Goal: Entertainment & Leisure: Consume media (video, audio)

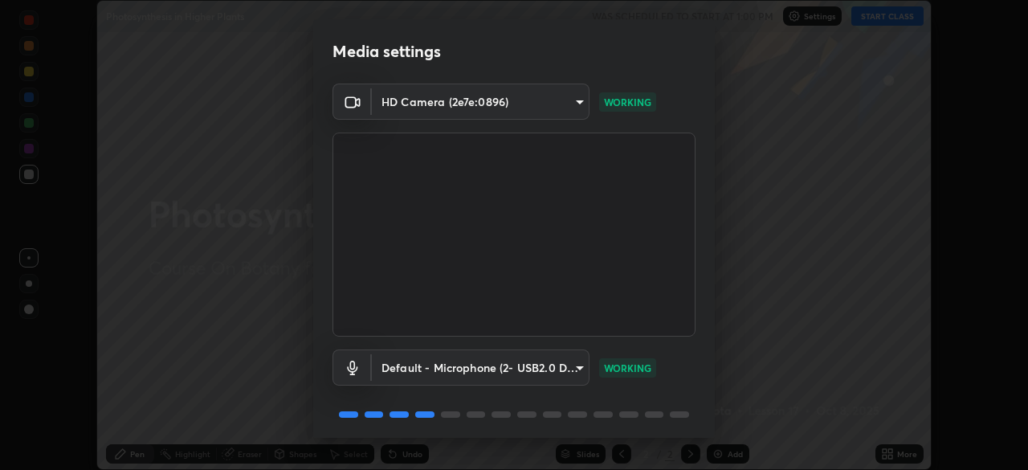
scroll to position [57, 0]
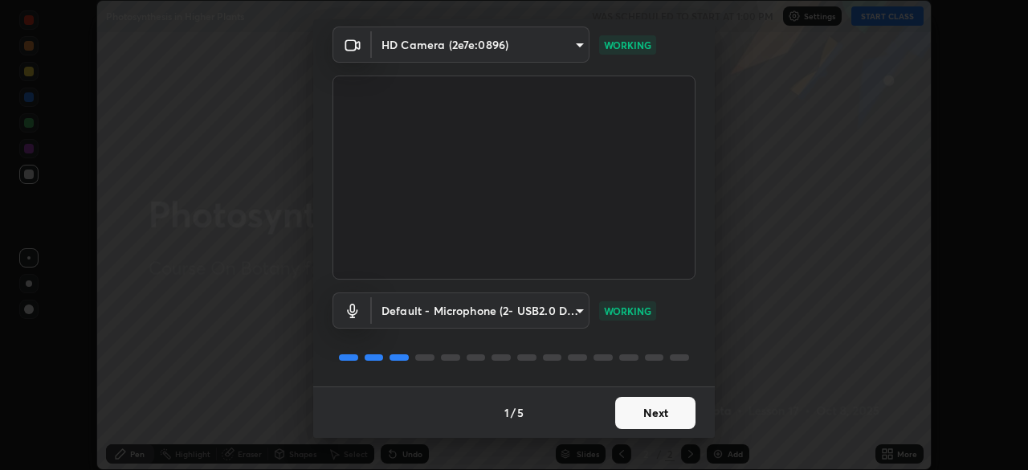
click at [617, 411] on button "Next" at bounding box center [655, 413] width 80 height 32
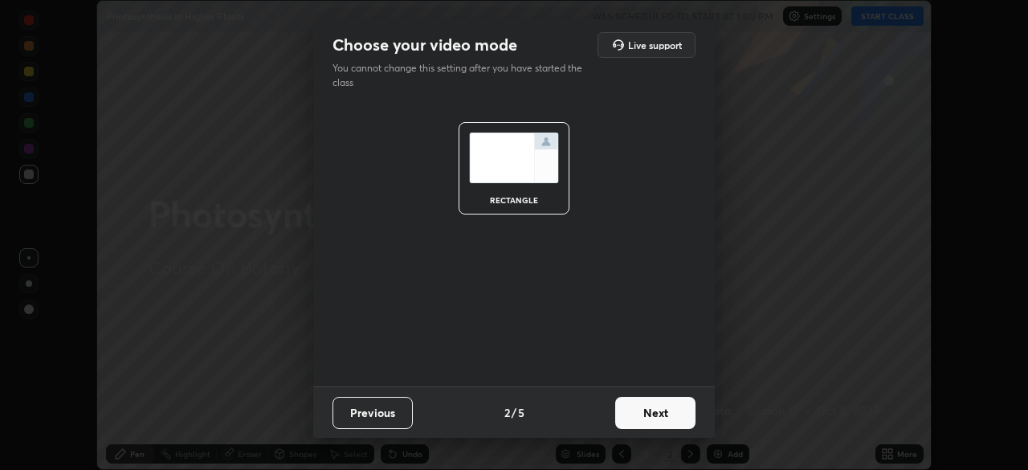
scroll to position [0, 0]
click at [631, 420] on button "Next" at bounding box center [655, 413] width 80 height 32
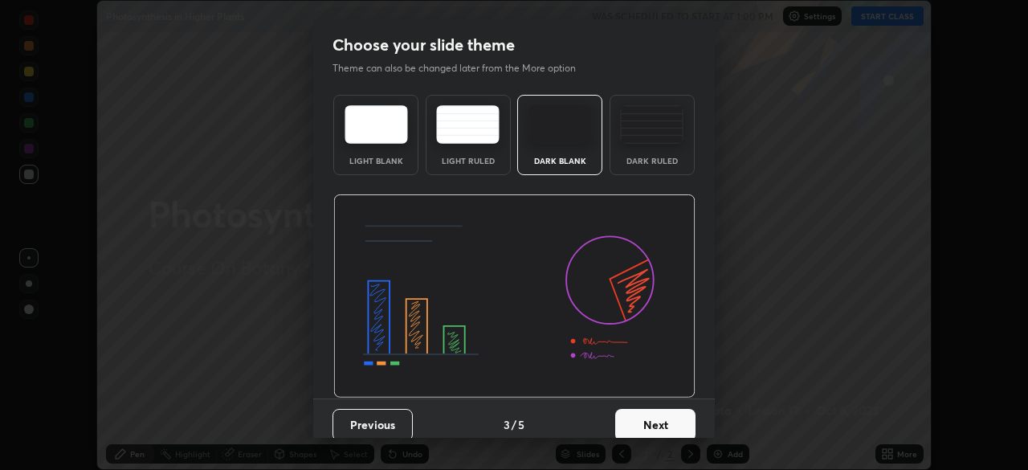
click at [635, 426] on button "Next" at bounding box center [655, 425] width 80 height 32
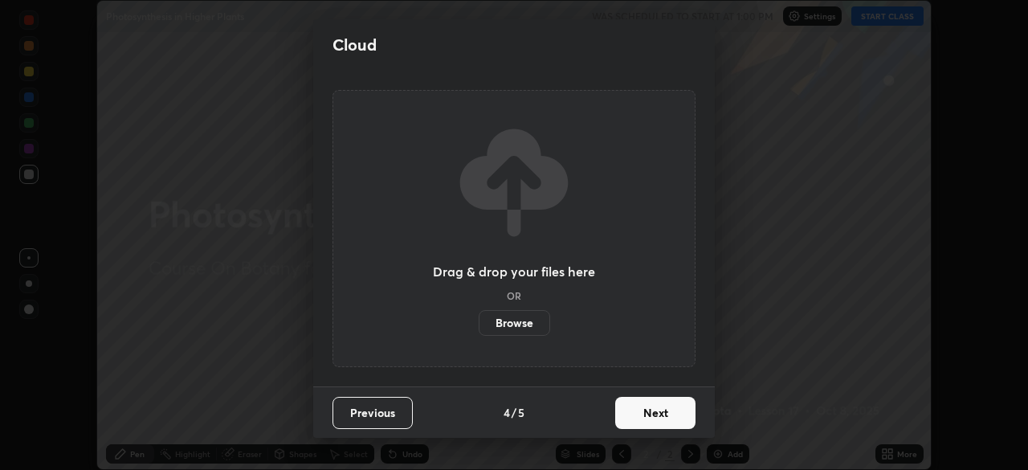
click at [637, 426] on button "Next" at bounding box center [655, 413] width 80 height 32
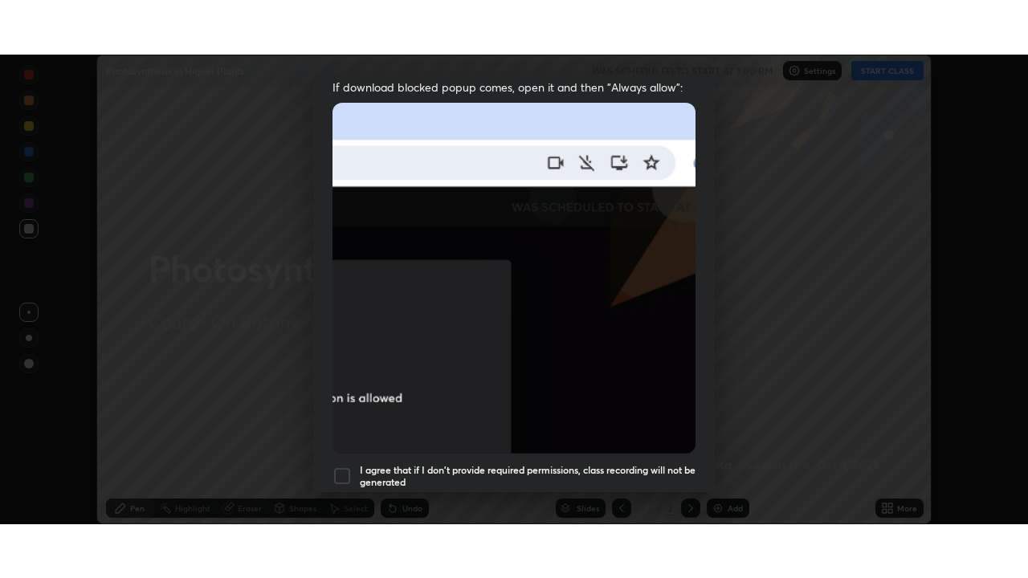
scroll to position [385, 0]
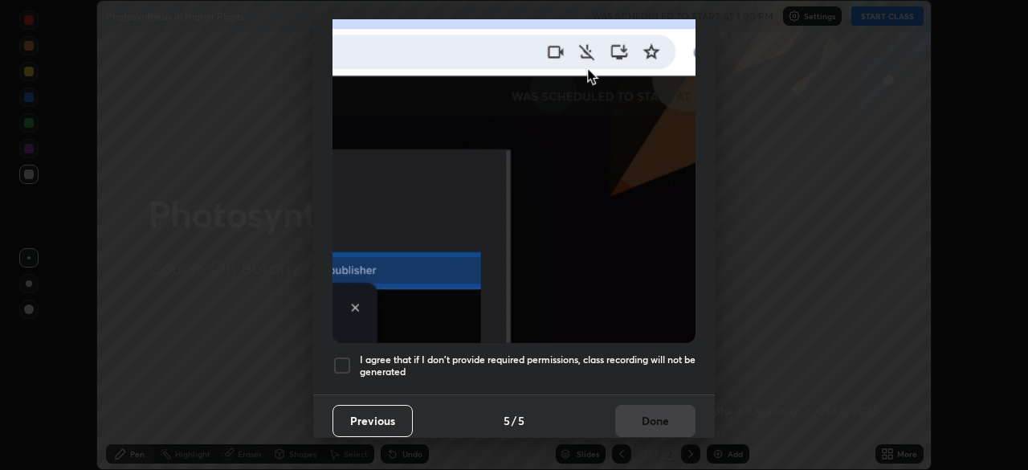
click at [340, 356] on div at bounding box center [341, 365] width 19 height 19
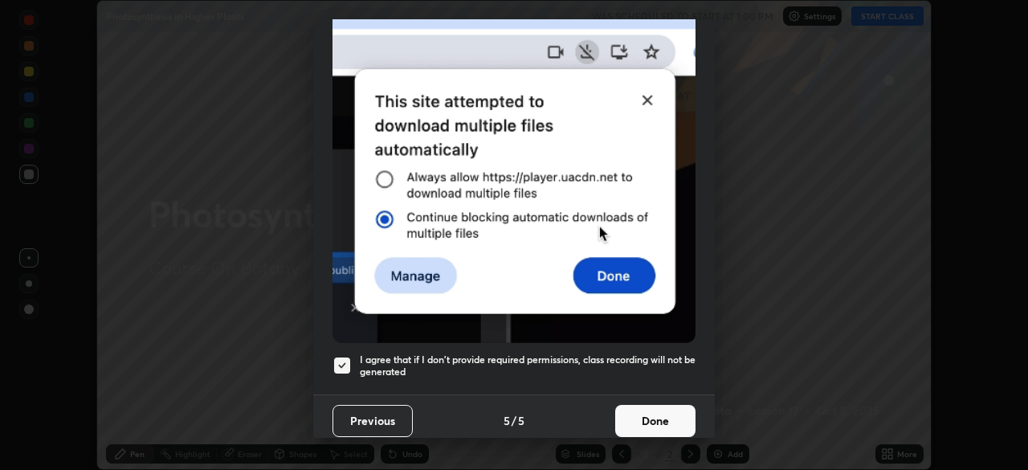
click at [634, 413] on button "Done" at bounding box center [655, 421] width 80 height 32
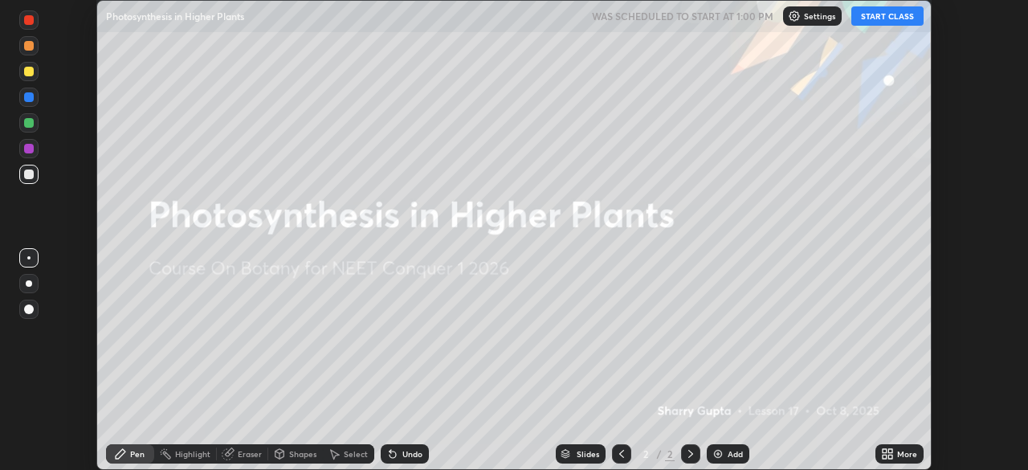
click at [886, 23] on button "START CLASS" at bounding box center [887, 15] width 72 height 19
click at [877, 448] on div "More" at bounding box center [899, 453] width 48 height 19
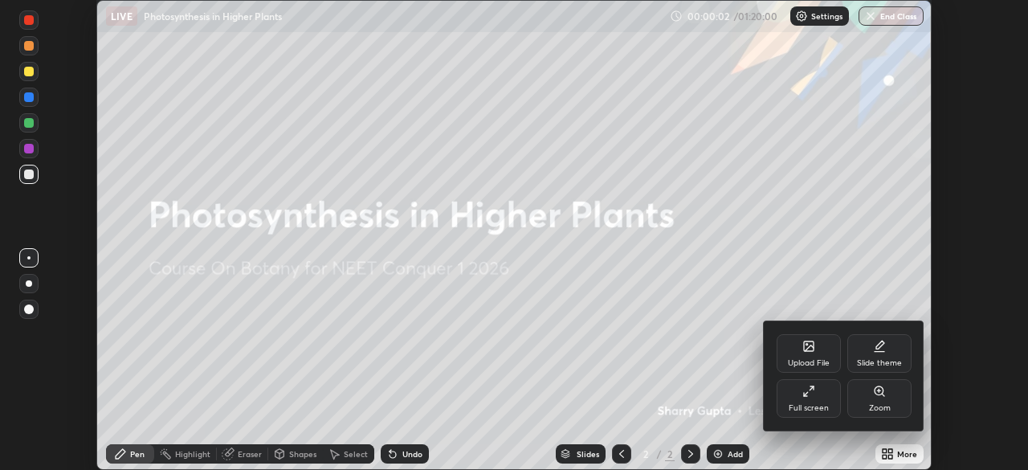
click at [802, 404] on div "Full screen" at bounding box center [809, 408] width 40 height 8
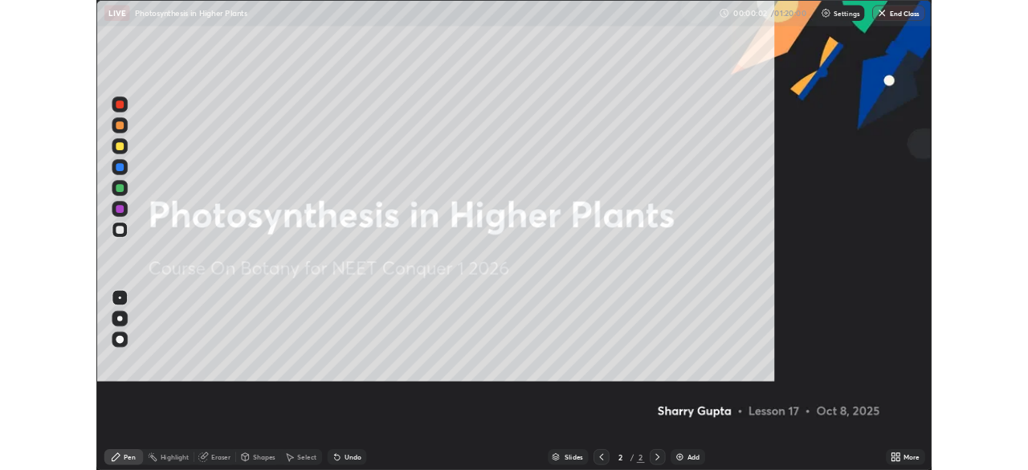
scroll to position [578, 1028]
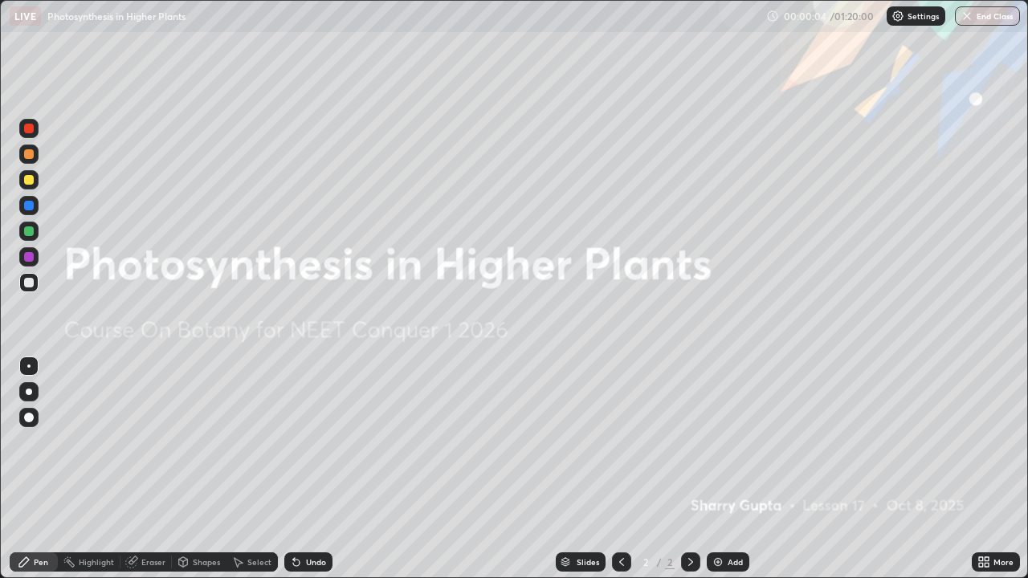
click at [980, 469] on icon at bounding box center [981, 559] width 4 height 4
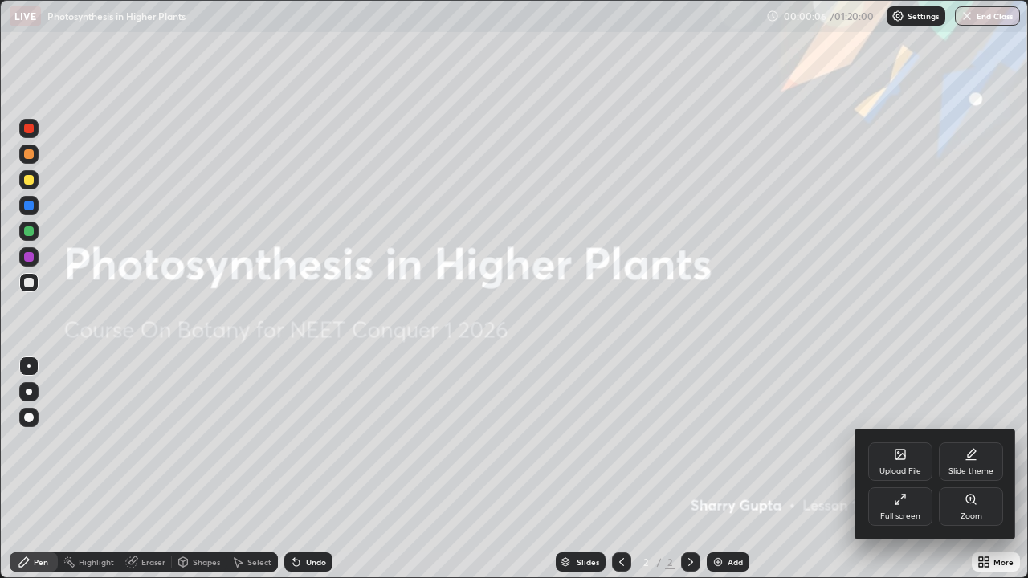
click at [884, 469] on div "Full screen" at bounding box center [900, 506] width 64 height 39
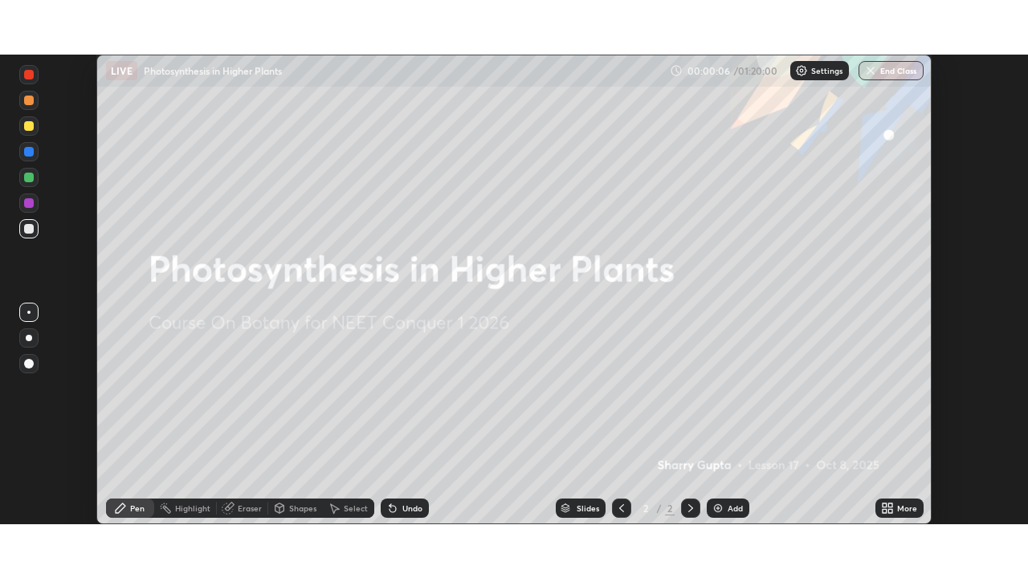
scroll to position [79828, 79270]
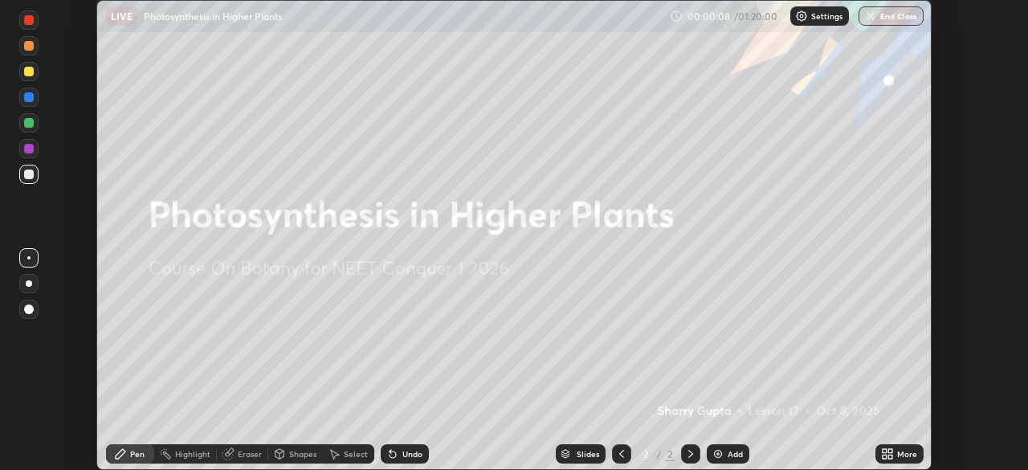
click at [723, 456] on img at bounding box center [717, 453] width 13 height 13
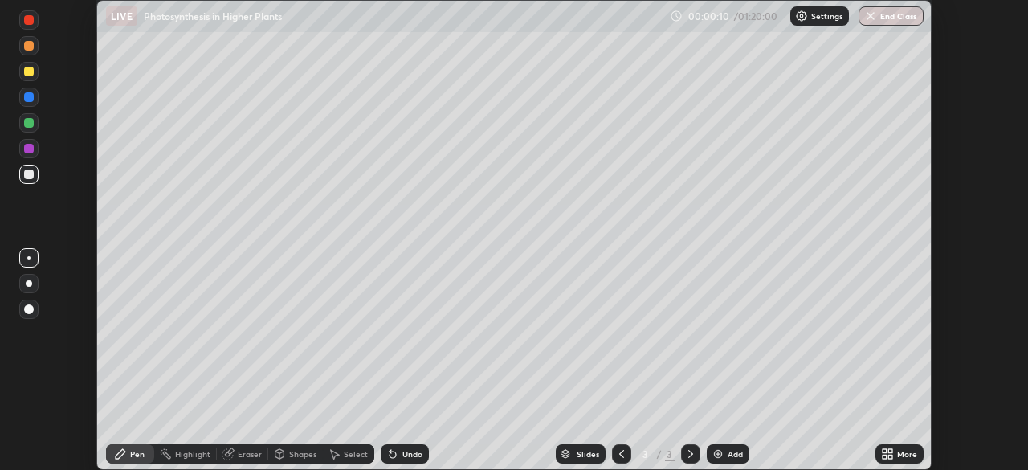
click at [29, 284] on div at bounding box center [29, 283] width 6 height 6
click at [31, 124] on div at bounding box center [29, 123] width 10 height 10
click at [33, 177] on div at bounding box center [29, 174] width 10 height 10
click at [415, 450] on div "Undo" at bounding box center [412, 454] width 20 height 8
click at [410, 457] on div "Undo" at bounding box center [412, 454] width 20 height 8
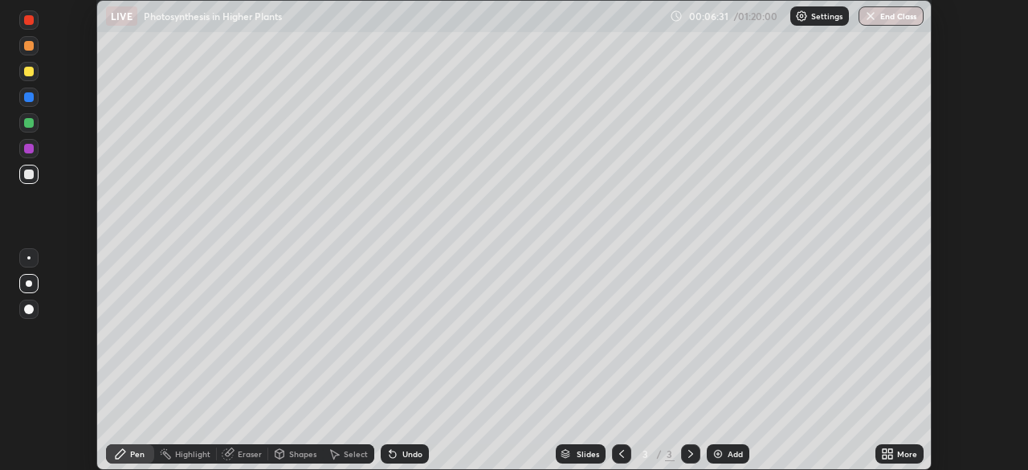
click at [714, 453] on img at bounding box center [717, 453] width 13 height 13
click at [289, 458] on div "Shapes" at bounding box center [302, 454] width 27 height 8
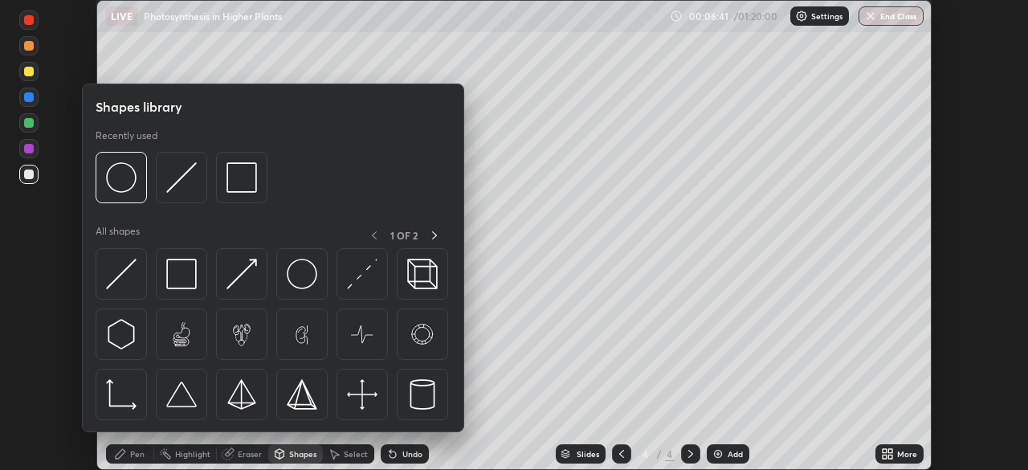
click at [293, 282] on img at bounding box center [302, 274] width 31 height 31
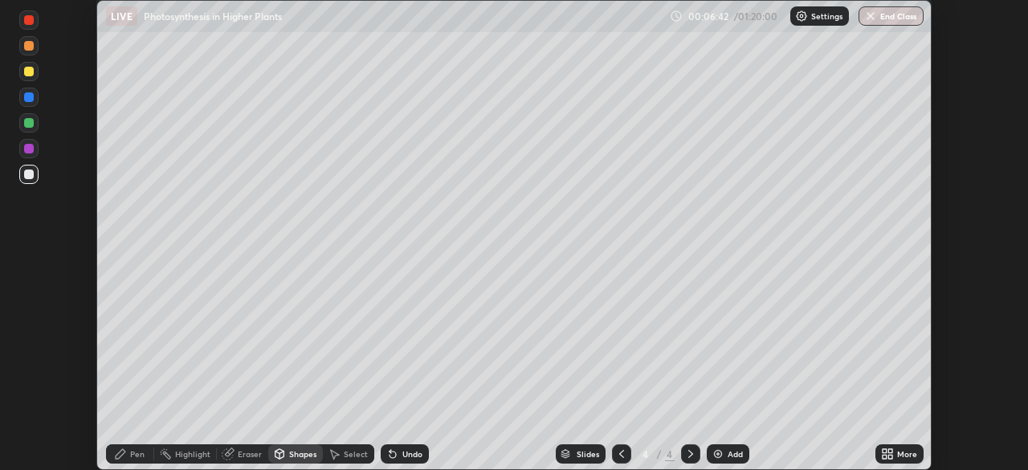
click at [137, 454] on div "Pen" at bounding box center [137, 454] width 14 height 8
click at [29, 124] on div at bounding box center [29, 123] width 10 height 10
click at [32, 177] on div at bounding box center [29, 174] width 10 height 10
click at [29, 149] on div at bounding box center [29, 149] width 10 height 10
click at [29, 124] on div at bounding box center [29, 123] width 10 height 10
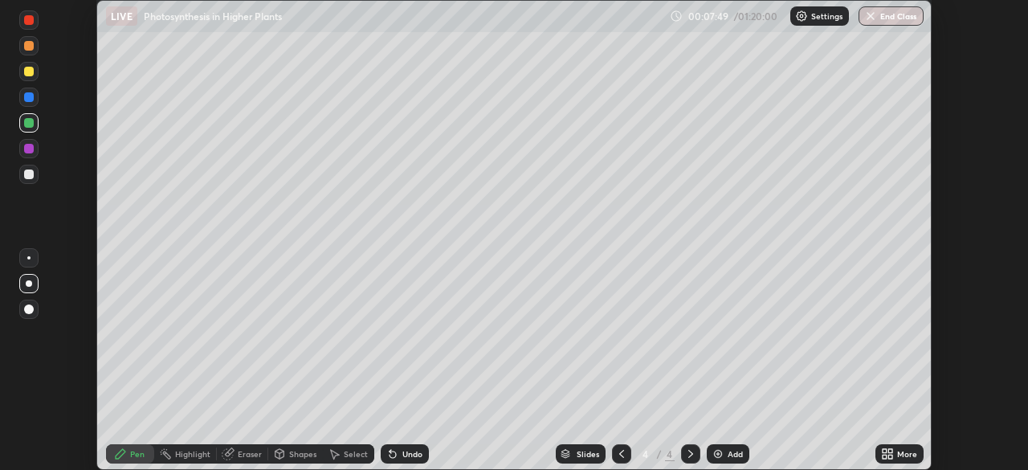
click at [35, 96] on div at bounding box center [28, 97] width 19 height 19
click at [32, 75] on div at bounding box center [29, 72] width 10 height 10
click at [33, 152] on div at bounding box center [28, 148] width 19 height 19
click at [34, 182] on div at bounding box center [28, 174] width 19 height 19
click at [35, 100] on div at bounding box center [28, 97] width 19 height 19
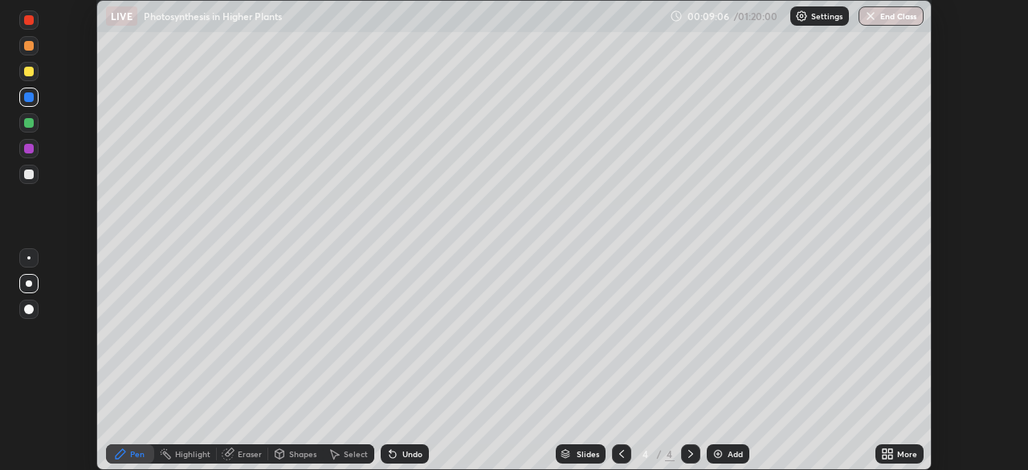
click at [31, 178] on div at bounding box center [29, 174] width 10 height 10
click at [31, 101] on div at bounding box center [29, 97] width 10 height 10
click at [31, 128] on div at bounding box center [28, 122] width 19 height 19
click at [30, 53] on div at bounding box center [28, 45] width 19 height 19
click at [33, 181] on div at bounding box center [28, 174] width 19 height 19
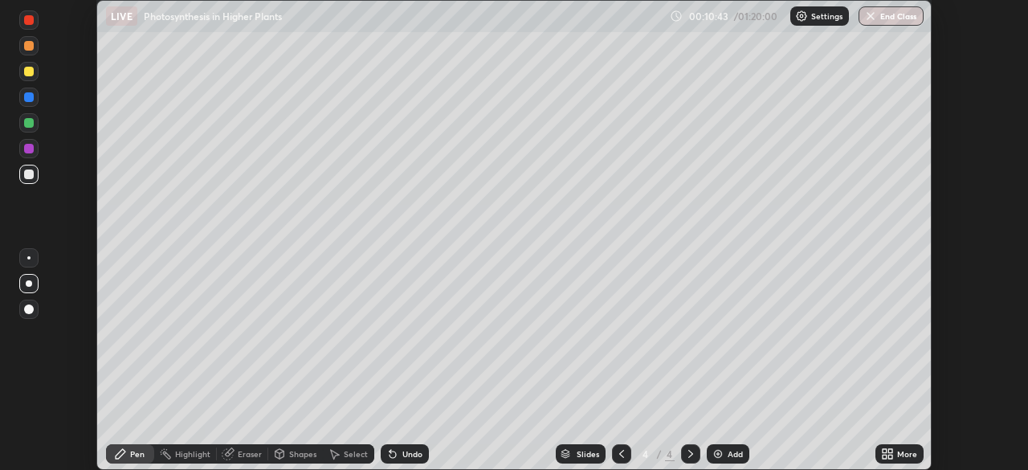
click at [25, 52] on div at bounding box center [28, 45] width 19 height 19
click at [30, 126] on div at bounding box center [29, 123] width 10 height 10
click at [35, 176] on div at bounding box center [28, 174] width 19 height 19
click at [30, 71] on div at bounding box center [29, 72] width 10 height 10
click at [35, 50] on div at bounding box center [28, 45] width 19 height 19
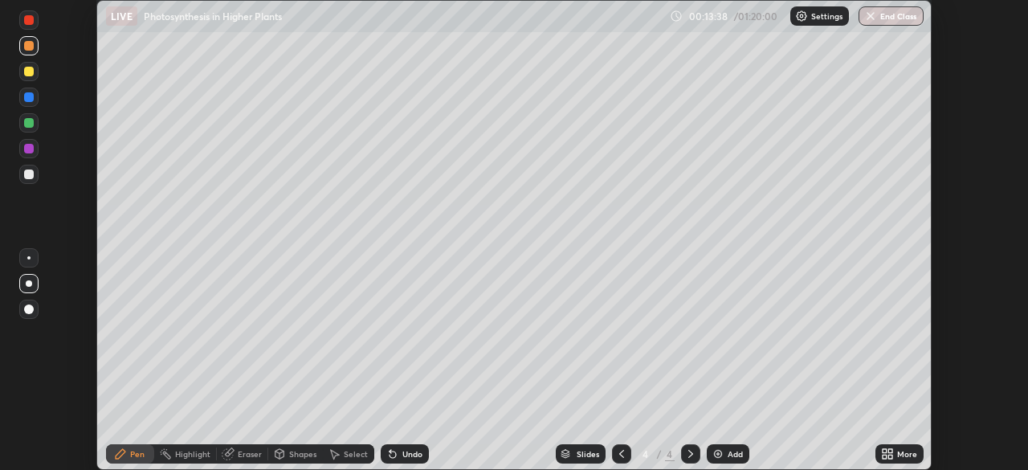
click at [37, 179] on div at bounding box center [28, 174] width 19 height 19
click at [31, 75] on div at bounding box center [29, 72] width 10 height 10
click at [485, 441] on div "Slides 4 / 4 Add" at bounding box center [652, 454] width 446 height 32
click at [495, 441] on div "Slides 4 / 4 Add" at bounding box center [652, 454] width 446 height 32
click at [493, 440] on div "Slides 4 / 4 Add" at bounding box center [652, 454] width 446 height 32
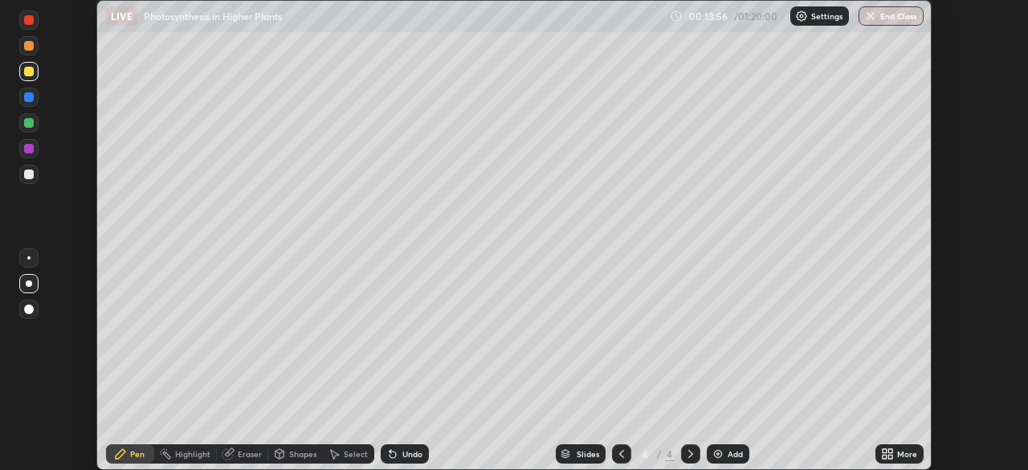
click at [485, 438] on div "Slides 4 / 4 Add" at bounding box center [652, 454] width 446 height 32
click at [487, 438] on div "Slides 4 / 4 Add" at bounding box center [652, 454] width 446 height 32
click at [485, 438] on div "Slides 4 / 4 Add" at bounding box center [652, 454] width 446 height 32
click at [495, 439] on div "Slides 4 / 4 Add" at bounding box center [652, 454] width 446 height 32
click at [29, 98] on div at bounding box center [29, 97] width 10 height 10
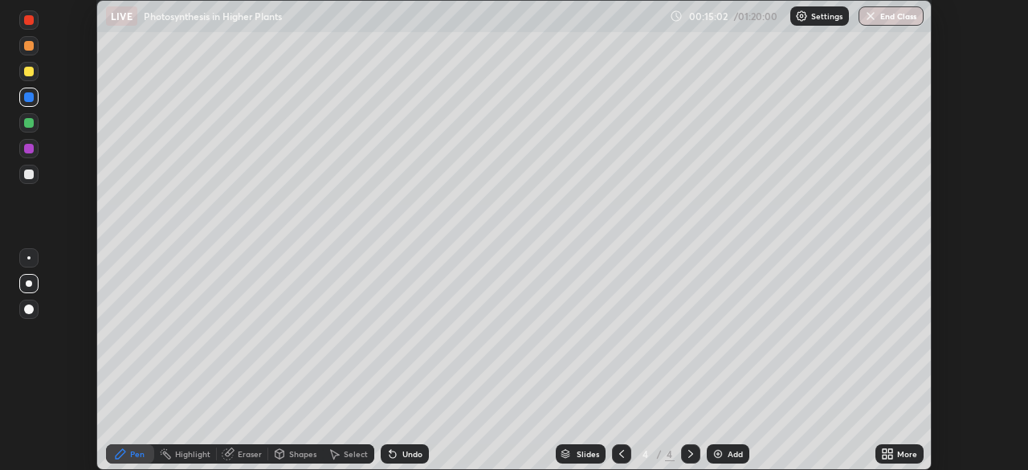
click at [31, 181] on div at bounding box center [28, 174] width 19 height 19
click at [422, 438] on div "Undo" at bounding box center [401, 454] width 55 height 32
click at [420, 439] on div "Undo" at bounding box center [401, 454] width 55 height 32
click at [425, 438] on div "Undo" at bounding box center [401, 454] width 55 height 32
click at [423, 438] on div "Undo" at bounding box center [401, 454] width 55 height 32
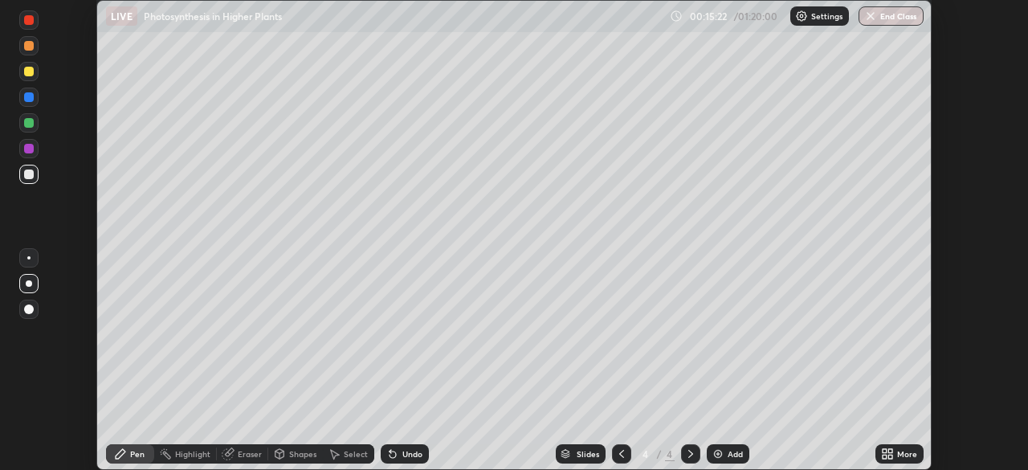
click at [141, 452] on div "Pen" at bounding box center [137, 454] width 14 height 8
click at [33, 151] on div at bounding box center [29, 149] width 10 height 10
click at [882, 454] on icon at bounding box center [884, 456] width 4 height 4
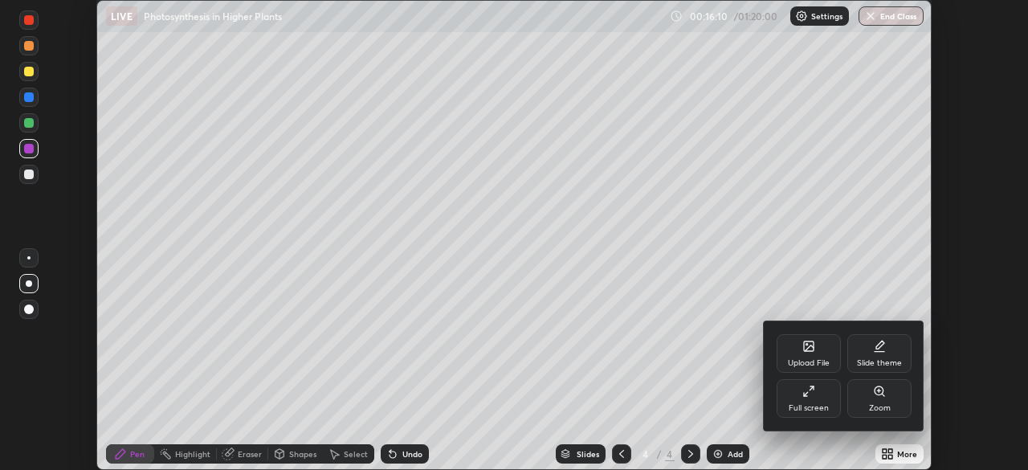
click at [801, 401] on div "Full screen" at bounding box center [808, 398] width 64 height 39
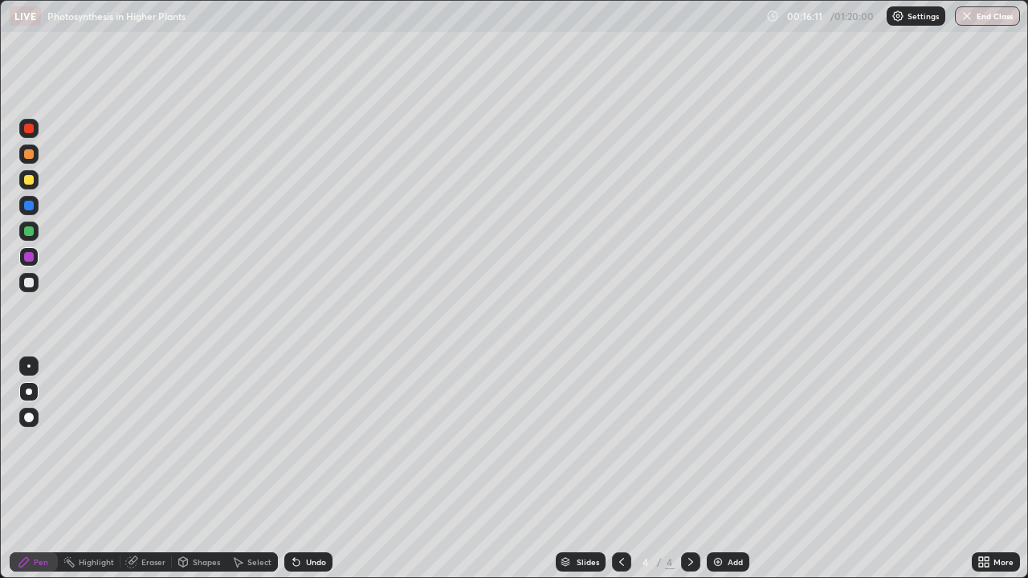
scroll to position [578, 1028]
click at [980, 469] on icon at bounding box center [981, 565] width 4 height 4
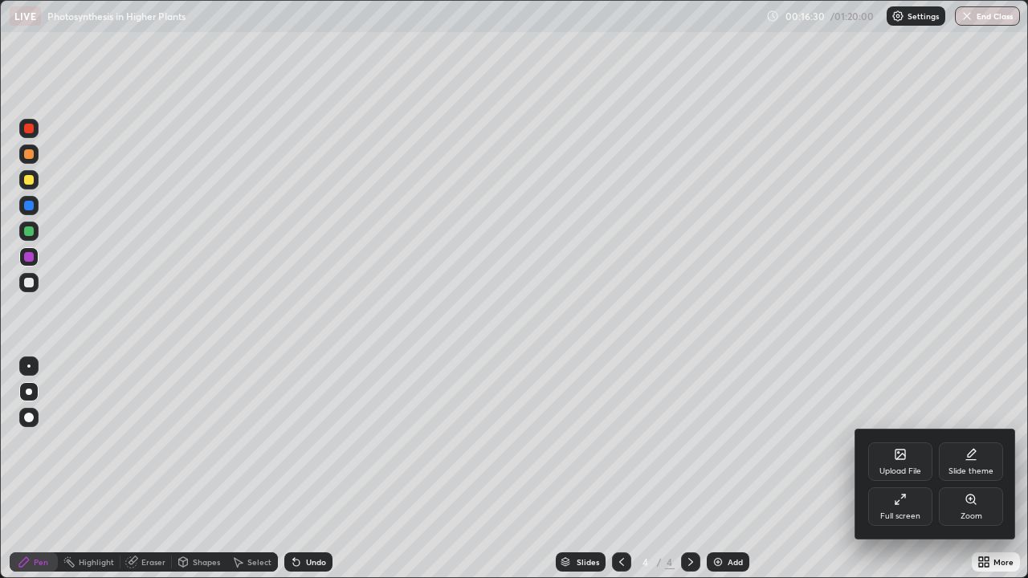
click at [968, 469] on div "Zoom" at bounding box center [971, 506] width 64 height 39
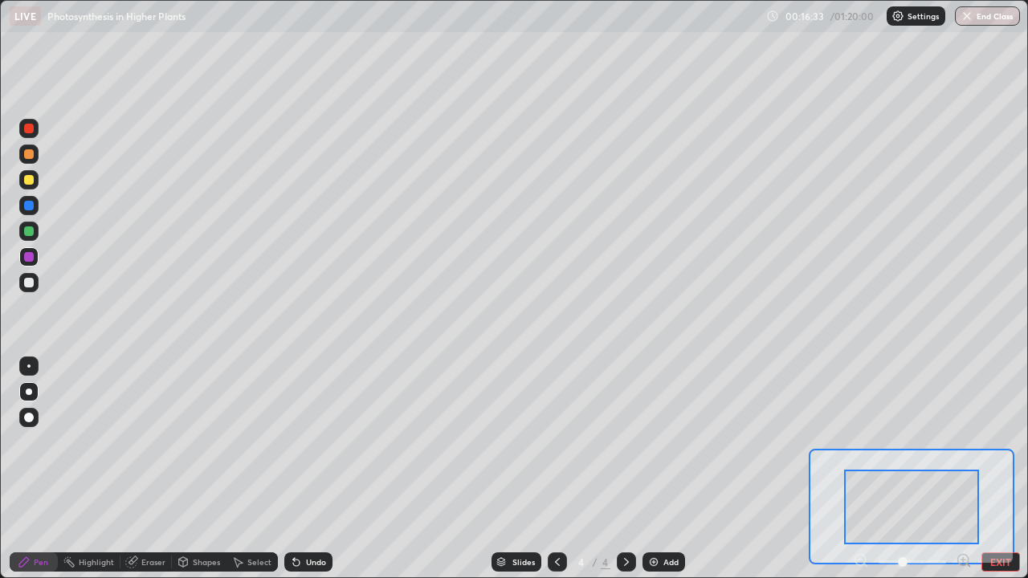
click at [988, 469] on button "EXIT" at bounding box center [1000, 561] width 39 height 19
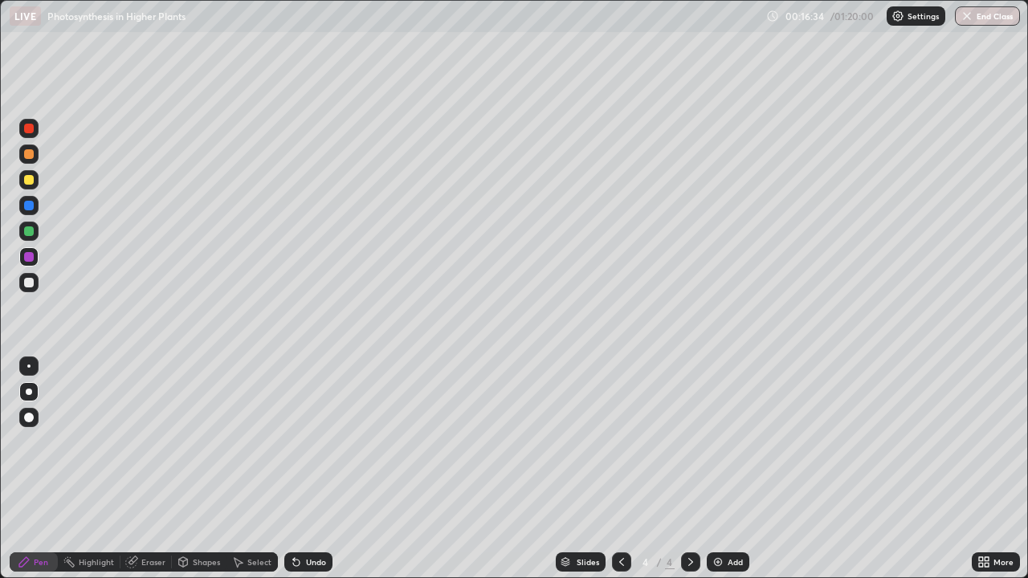
click at [982, 469] on icon at bounding box center [981, 565] width 4 height 4
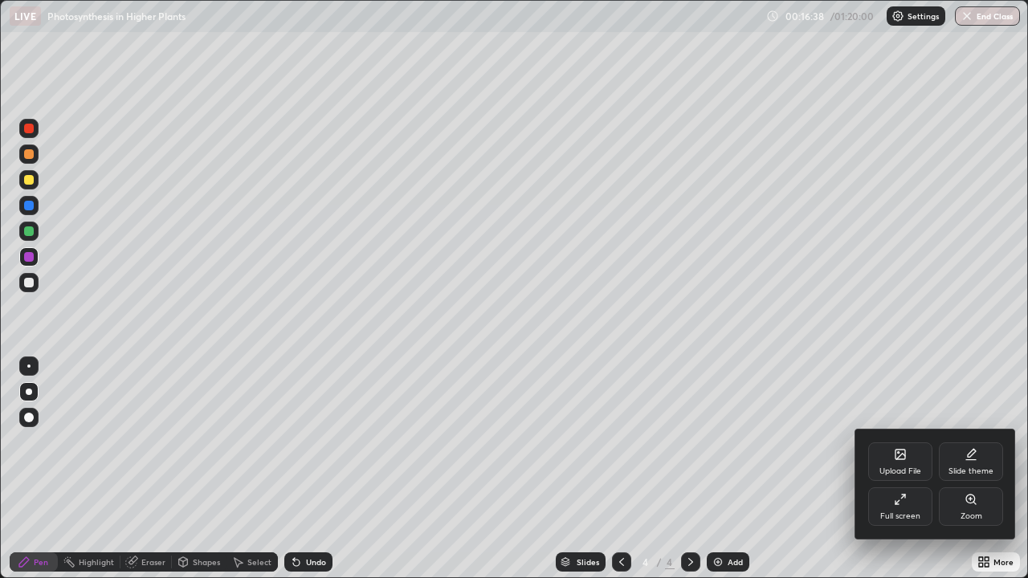
click at [814, 469] on div at bounding box center [514, 289] width 1028 height 578
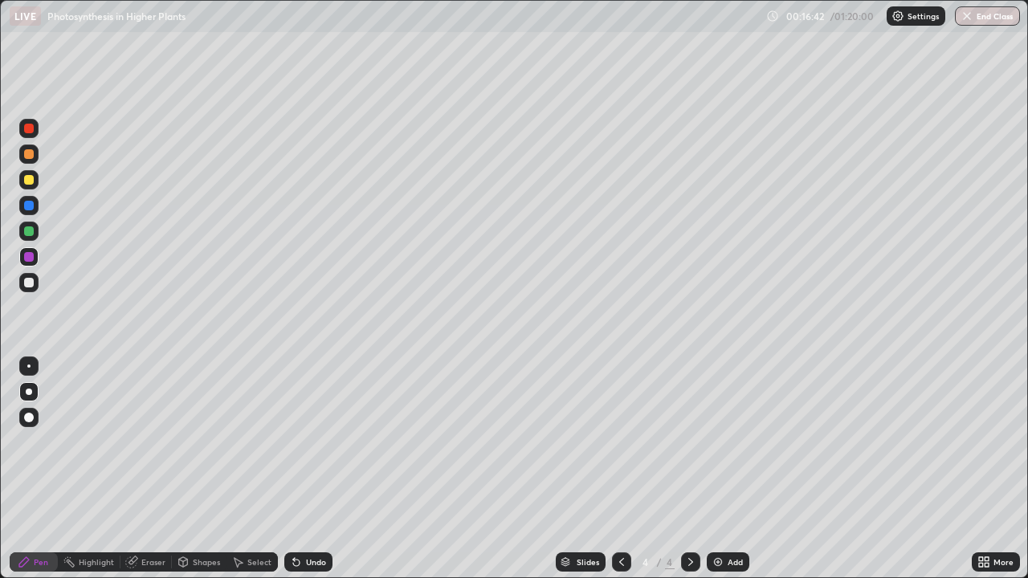
click at [980, 469] on icon at bounding box center [981, 559] width 4 height 4
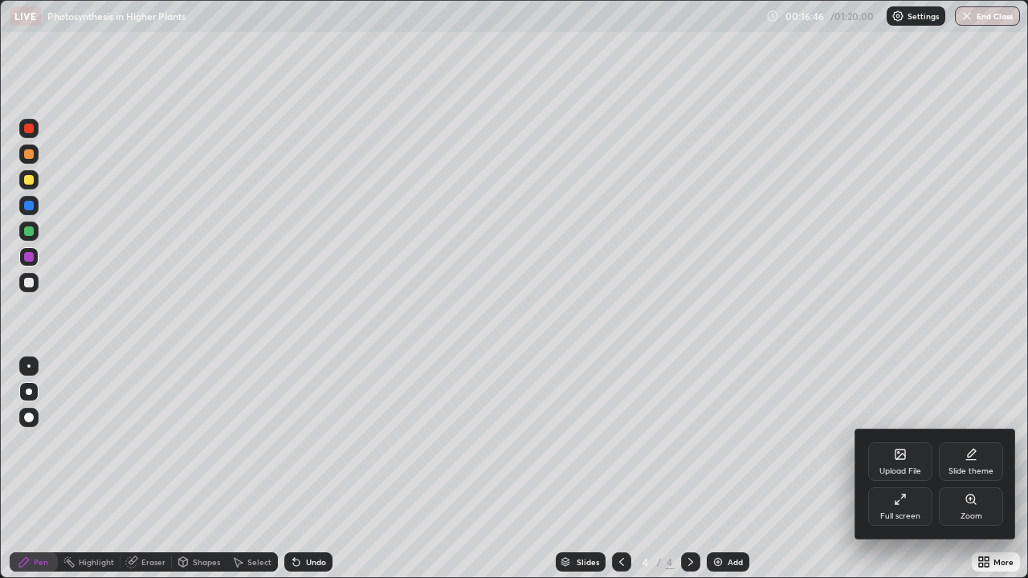
click at [973, 469] on div "Zoom" at bounding box center [971, 516] width 22 height 8
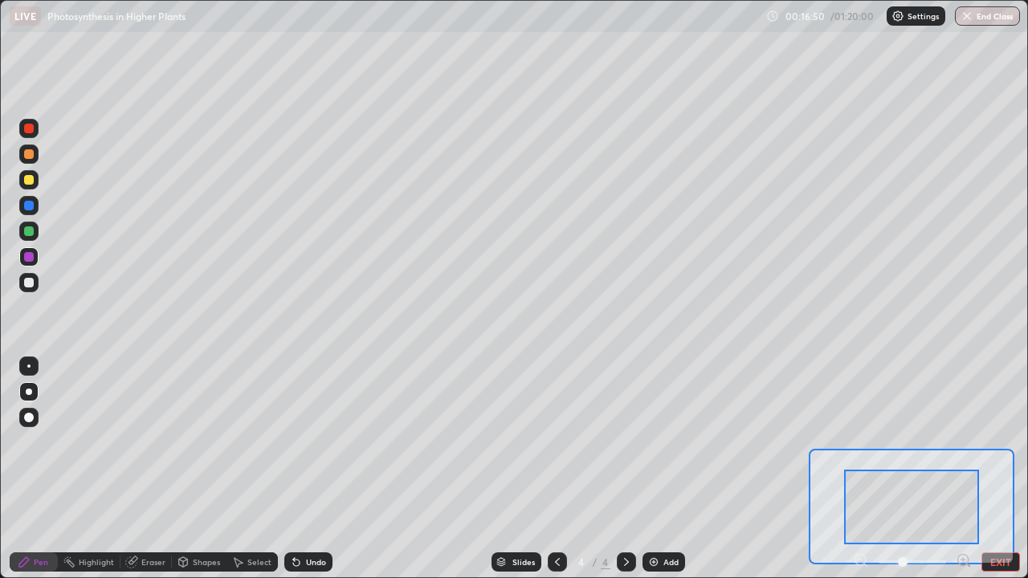
click at [858, 469] on div at bounding box center [912, 561] width 119 height 19
click at [859, 469] on div at bounding box center [912, 561] width 119 height 19
click at [993, 469] on button "EXIT" at bounding box center [1000, 561] width 39 height 19
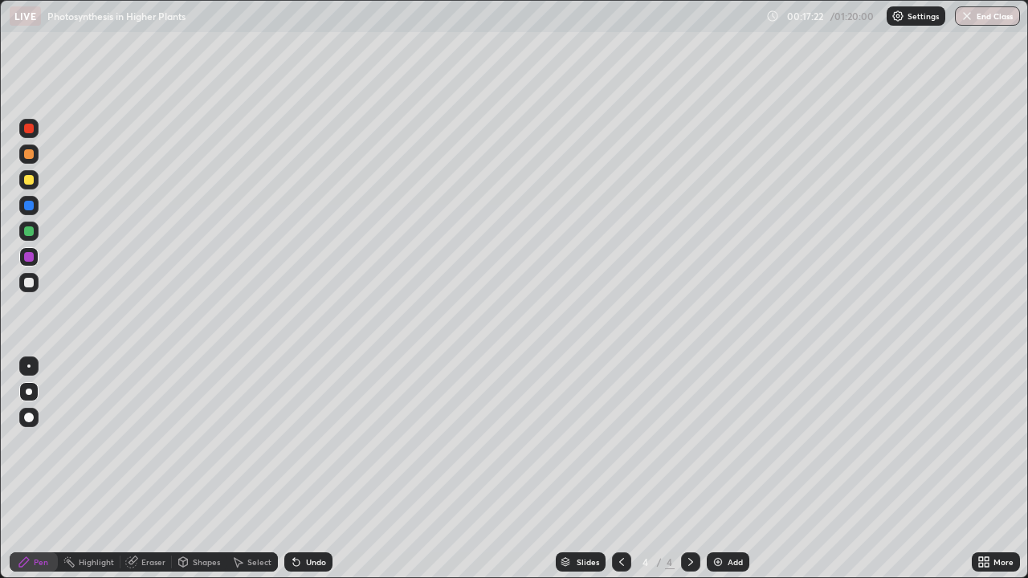
click at [35, 208] on div at bounding box center [28, 205] width 19 height 19
click at [206, 469] on div "Shapes" at bounding box center [199, 562] width 55 height 32
click at [39, 469] on div "Pen" at bounding box center [41, 562] width 14 height 8
click at [44, 469] on div "Erase all" at bounding box center [29, 289] width 39 height 514
click at [719, 469] on img at bounding box center [717, 562] width 13 height 13
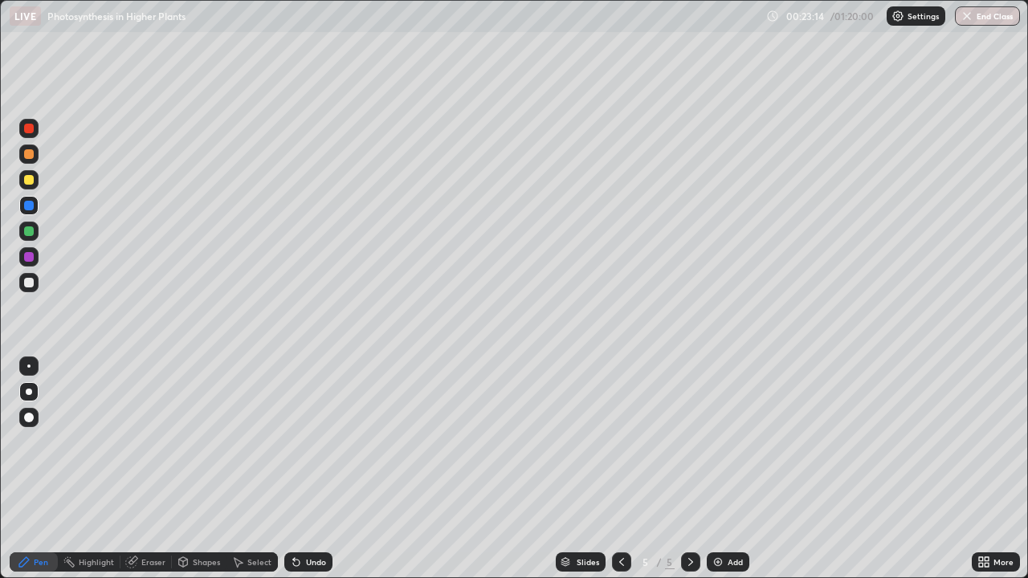
click at [27, 234] on div at bounding box center [29, 231] width 10 height 10
click at [27, 290] on div at bounding box center [28, 282] width 19 height 19
click at [29, 232] on div at bounding box center [29, 231] width 10 height 10
click at [32, 284] on div at bounding box center [29, 283] width 10 height 10
click at [30, 226] on div at bounding box center [29, 231] width 10 height 10
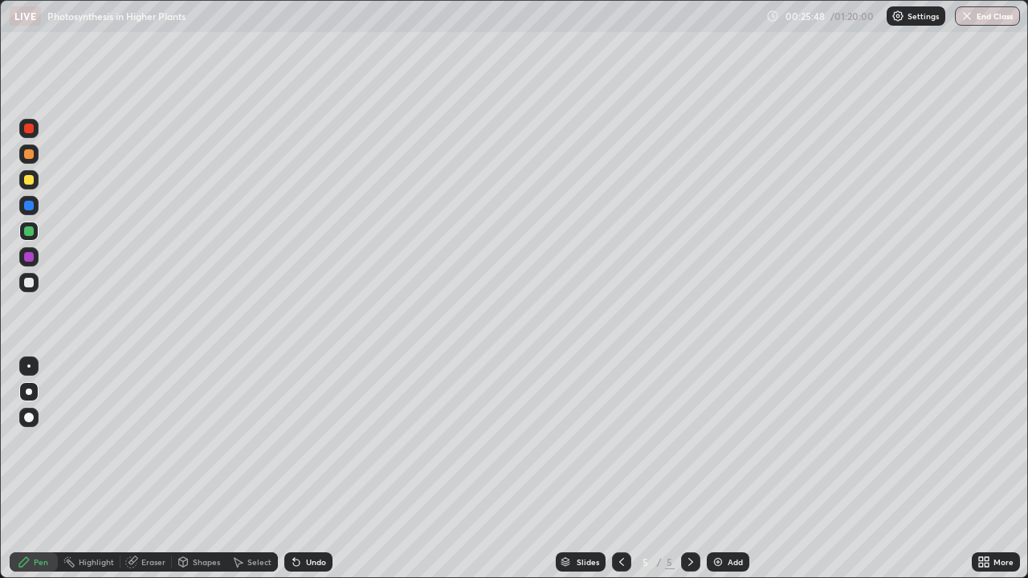
click at [29, 283] on div at bounding box center [29, 283] width 10 height 10
click at [29, 181] on div at bounding box center [29, 180] width 10 height 10
click at [29, 232] on div at bounding box center [29, 231] width 10 height 10
click at [29, 283] on div at bounding box center [29, 283] width 10 height 10
click at [29, 186] on div at bounding box center [28, 179] width 19 height 19
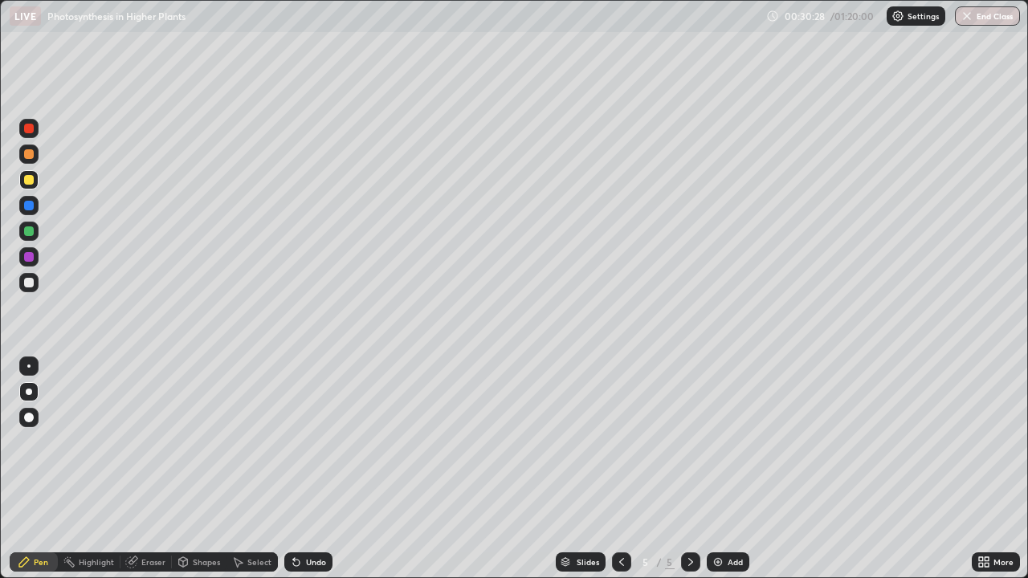
click at [713, 469] on img at bounding box center [717, 562] width 13 height 13
click at [29, 157] on div at bounding box center [29, 154] width 10 height 10
click at [27, 181] on div at bounding box center [29, 180] width 10 height 10
click at [29, 155] on div at bounding box center [29, 154] width 10 height 10
click at [28, 288] on div at bounding box center [28, 282] width 19 height 19
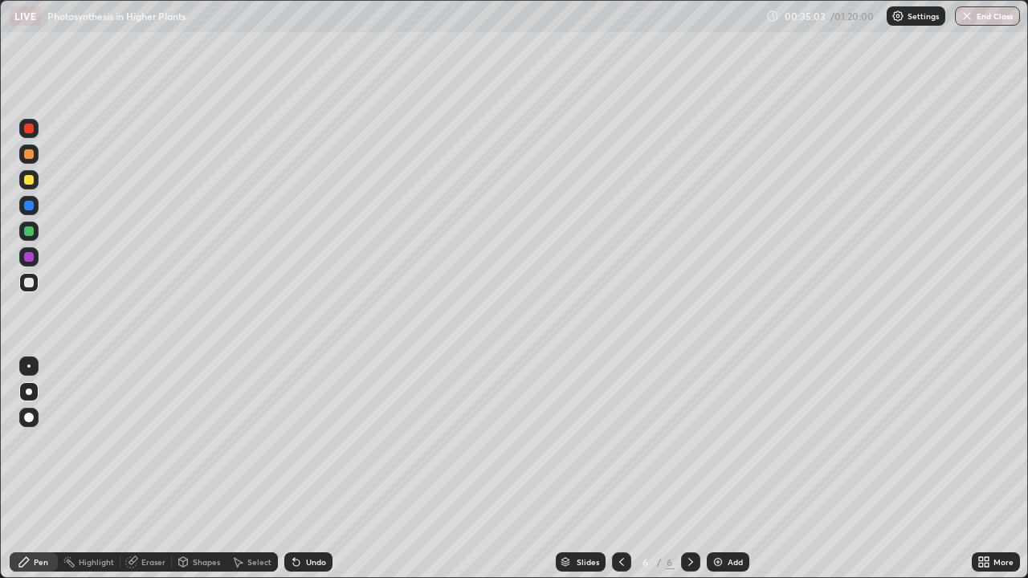
click at [715, 469] on img at bounding box center [717, 562] width 13 height 13
click at [30, 132] on div at bounding box center [29, 129] width 10 height 10
click at [32, 155] on div at bounding box center [29, 154] width 10 height 10
click at [31, 235] on div at bounding box center [29, 231] width 10 height 10
click at [31, 187] on div at bounding box center [28, 179] width 19 height 19
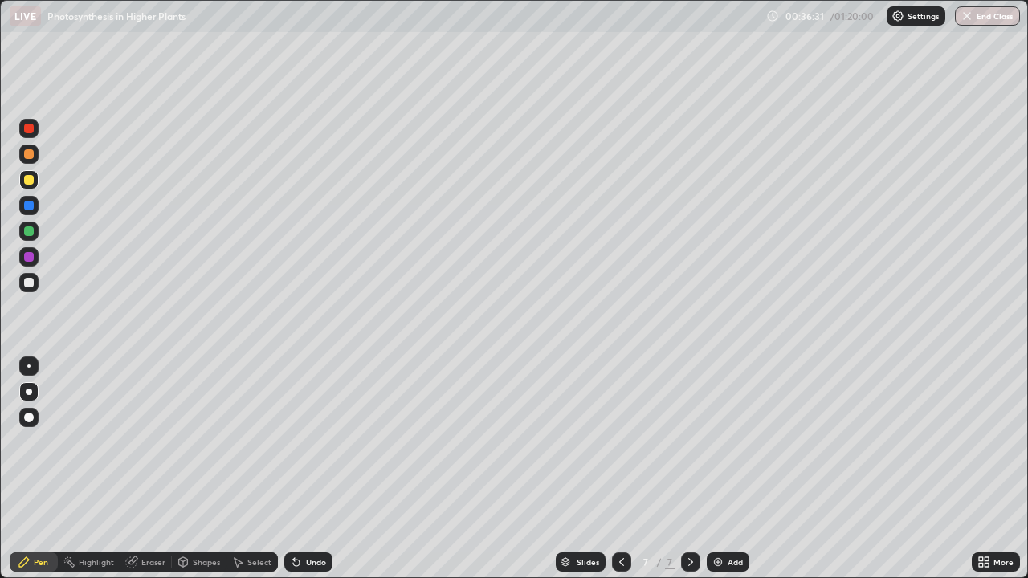
click at [29, 283] on div at bounding box center [29, 283] width 10 height 10
click at [27, 210] on div at bounding box center [29, 206] width 10 height 10
click at [28, 289] on div at bounding box center [28, 282] width 19 height 19
click at [32, 183] on div at bounding box center [29, 180] width 10 height 10
click at [711, 469] on img at bounding box center [717, 562] width 13 height 13
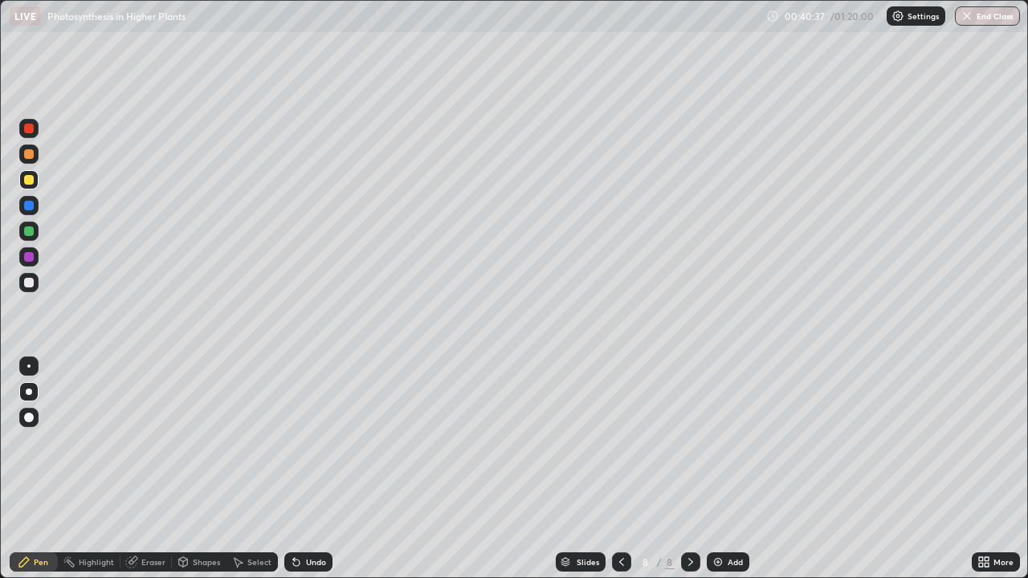
click at [30, 154] on div at bounding box center [29, 154] width 10 height 10
click at [29, 283] on div at bounding box center [29, 283] width 10 height 10
click at [27, 259] on div at bounding box center [29, 257] width 10 height 10
click at [30, 283] on div at bounding box center [29, 283] width 10 height 10
click at [29, 206] on div at bounding box center [29, 206] width 10 height 10
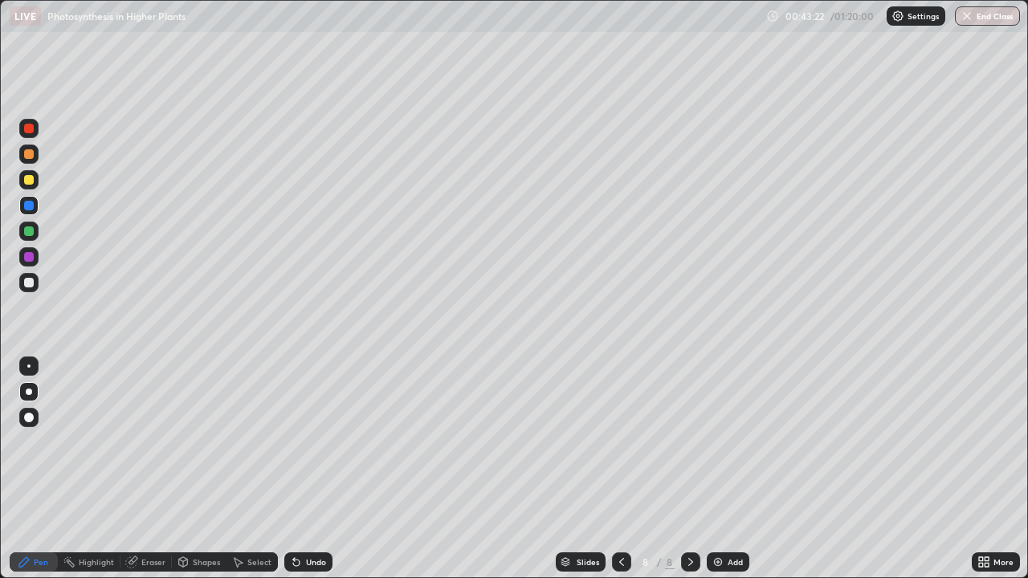
click at [29, 185] on div at bounding box center [28, 179] width 19 height 19
click at [31, 285] on div at bounding box center [29, 283] width 10 height 10
click at [716, 469] on img at bounding box center [717, 562] width 13 height 13
click at [31, 183] on div at bounding box center [29, 180] width 10 height 10
click at [31, 234] on div at bounding box center [29, 231] width 10 height 10
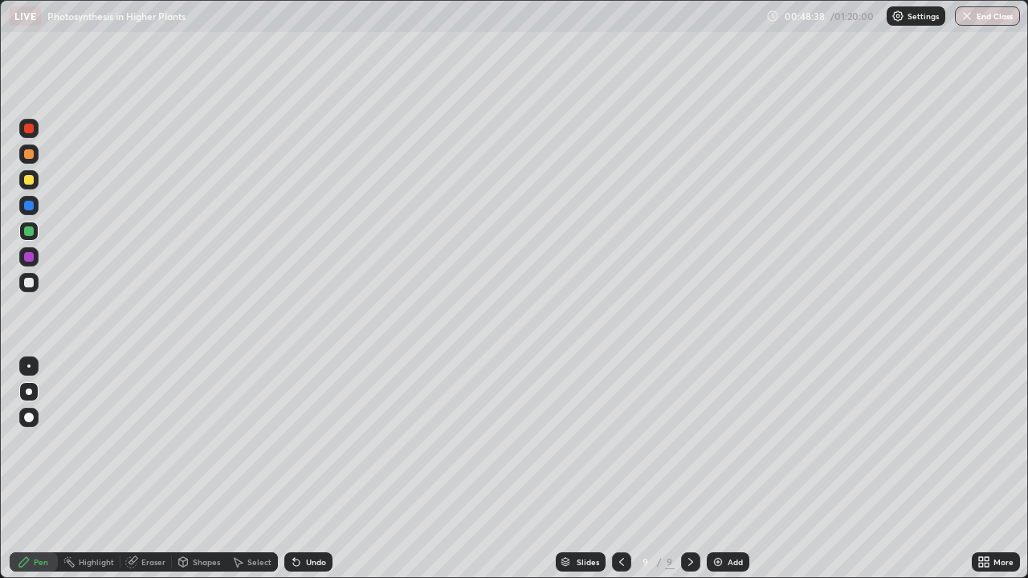
click at [32, 283] on div at bounding box center [29, 283] width 10 height 10
click at [31, 212] on div at bounding box center [28, 205] width 19 height 19
click at [26, 286] on div at bounding box center [29, 283] width 10 height 10
click at [30, 233] on div at bounding box center [29, 231] width 10 height 10
click at [307, 469] on div "Undo" at bounding box center [316, 562] width 20 height 8
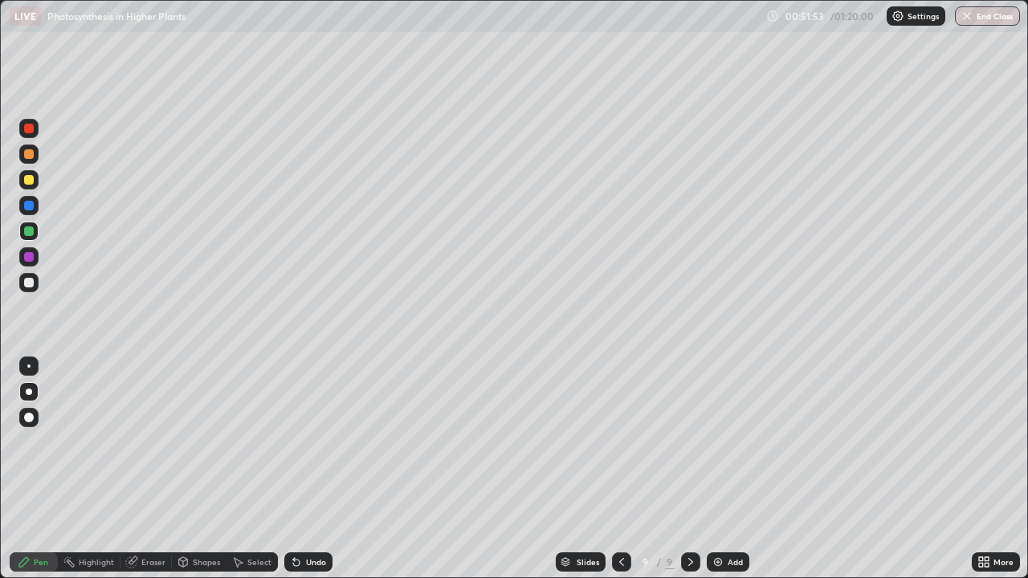
click at [27, 180] on div at bounding box center [29, 180] width 10 height 10
click at [149, 469] on div "Eraser" at bounding box center [153, 562] width 24 height 8
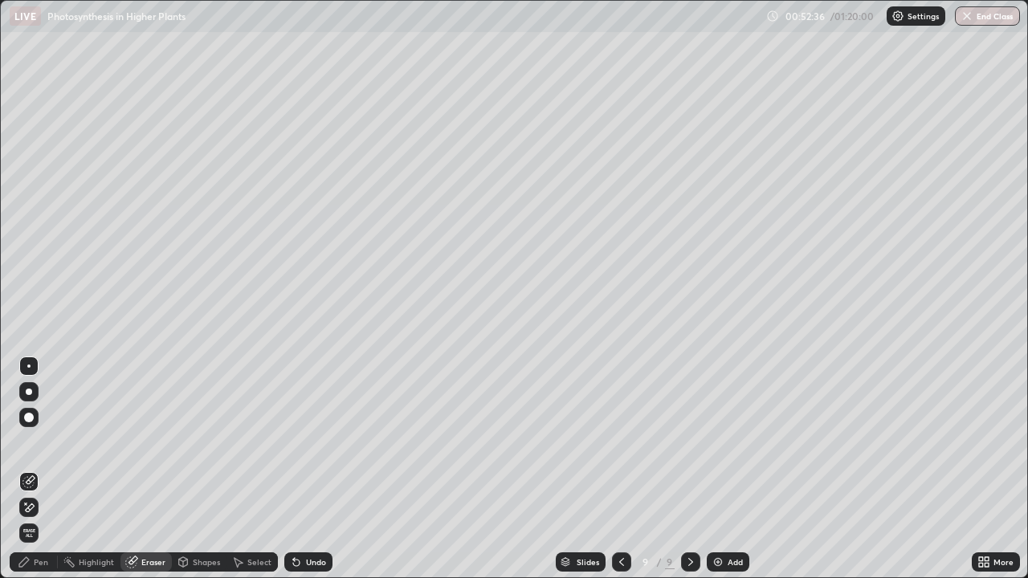
click at [38, 469] on div "Pen" at bounding box center [41, 562] width 14 height 8
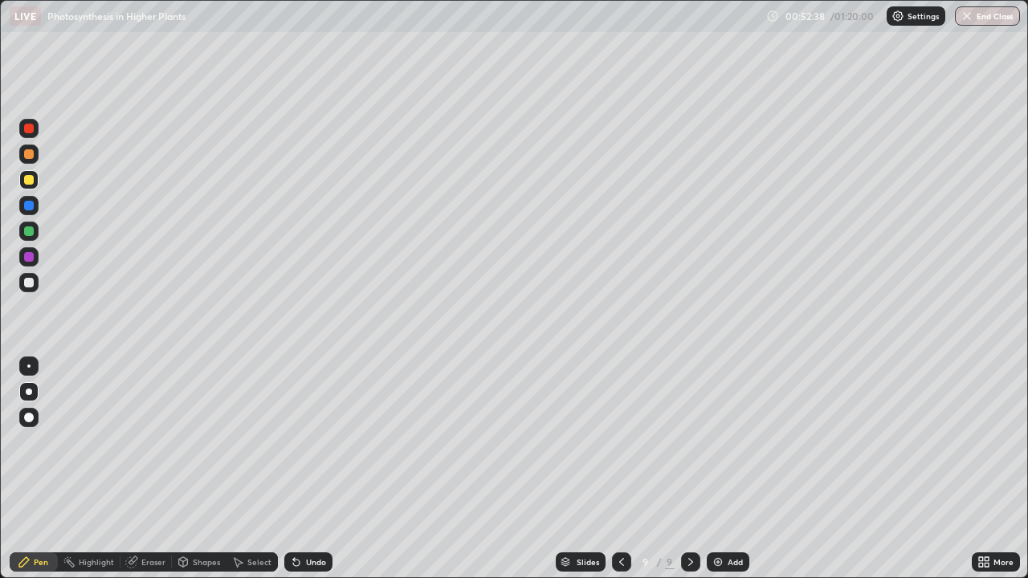
click at [26, 234] on div at bounding box center [29, 231] width 10 height 10
click at [31, 286] on div at bounding box center [29, 283] width 10 height 10
click at [535, 469] on div "Slides 9 / 9 Add" at bounding box center [651, 562] width 639 height 32
click at [533, 469] on div "Slides 9 / 9 Add" at bounding box center [651, 562] width 639 height 32
click at [141, 469] on div "Eraser" at bounding box center [153, 562] width 24 height 8
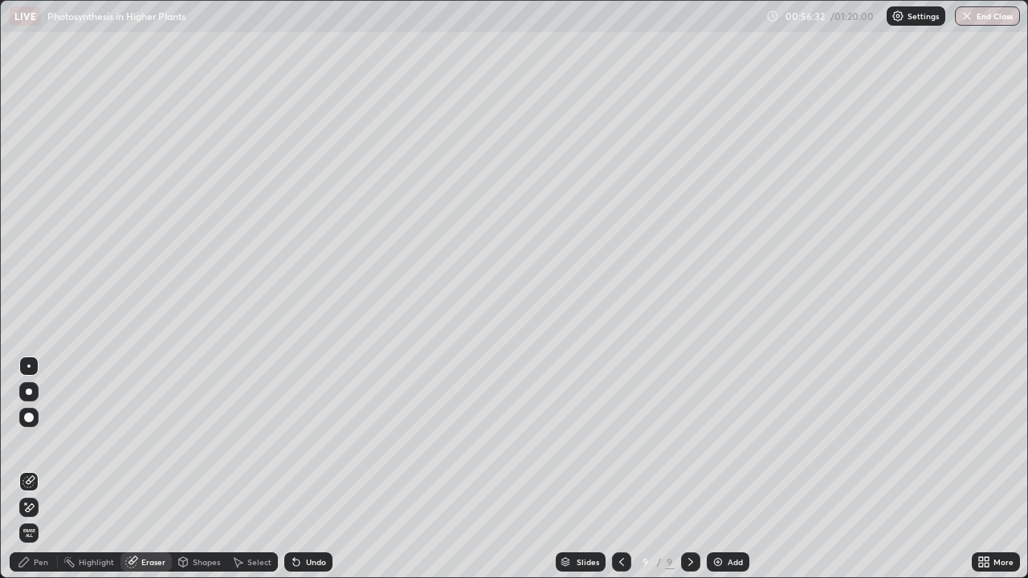
click at [33, 469] on div "Pen" at bounding box center [34, 561] width 48 height 19
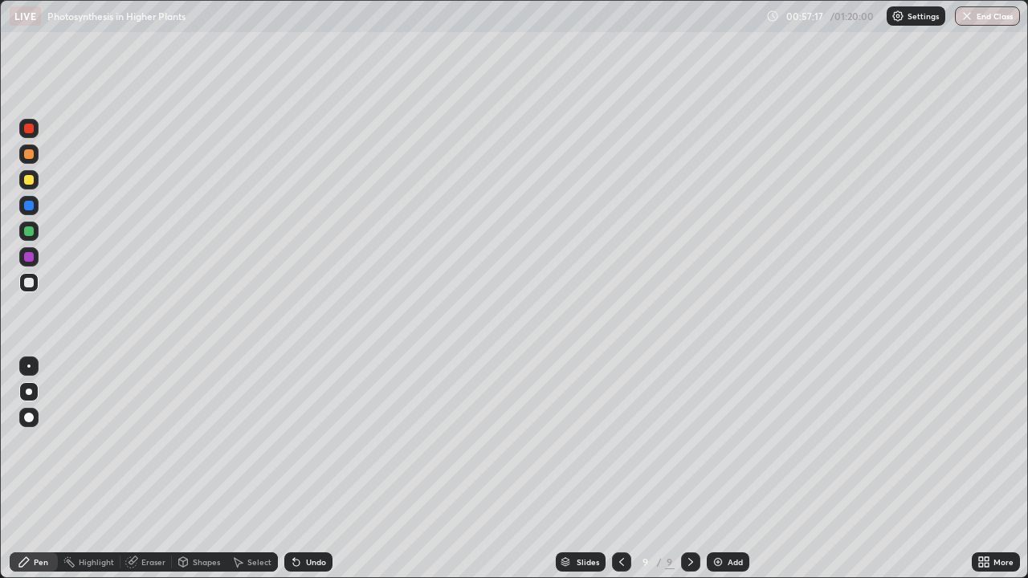
click at [36, 210] on div at bounding box center [28, 205] width 19 height 19
click at [29, 260] on div at bounding box center [29, 257] width 10 height 10
click at [33, 235] on div at bounding box center [28, 231] width 19 height 19
click at [35, 285] on div at bounding box center [28, 282] width 19 height 19
click at [686, 469] on icon at bounding box center [690, 562] width 13 height 13
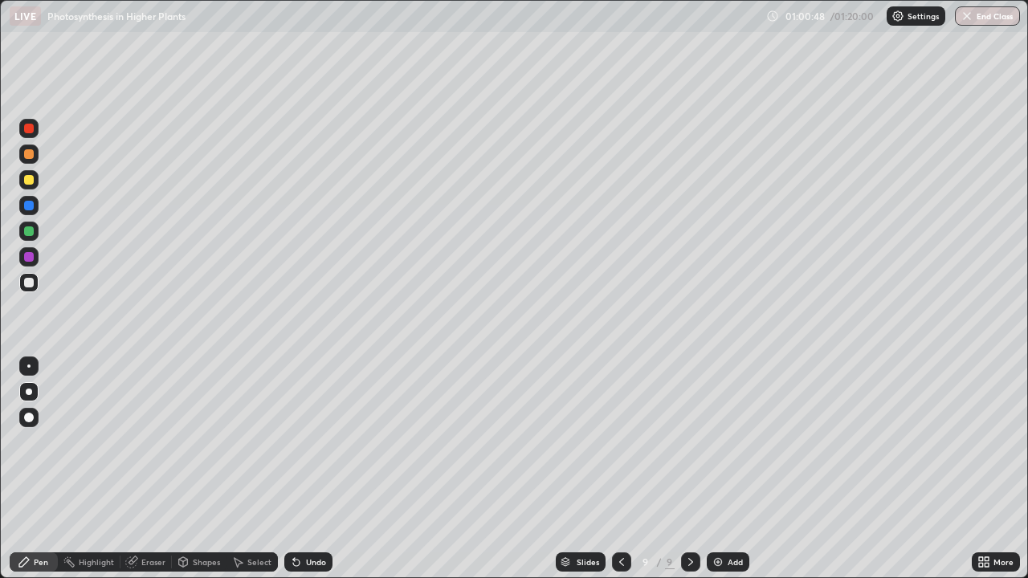
click at [718, 469] on img at bounding box center [717, 562] width 13 height 13
click at [29, 260] on div at bounding box center [29, 257] width 10 height 10
click at [31, 287] on div at bounding box center [29, 283] width 10 height 10
click at [30, 231] on div at bounding box center [29, 231] width 10 height 10
click at [27, 283] on div at bounding box center [29, 283] width 10 height 10
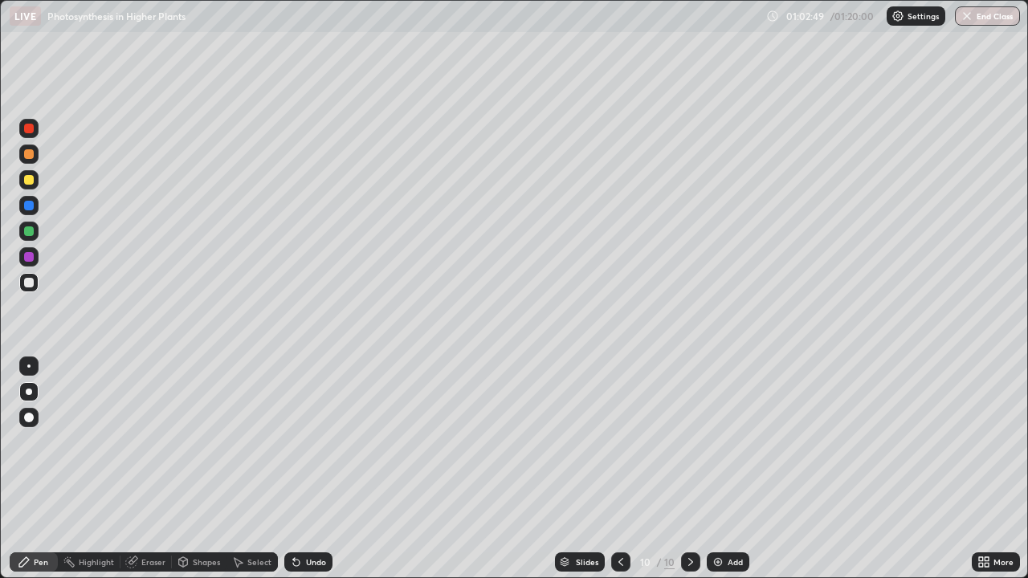
click at [29, 235] on div at bounding box center [29, 231] width 10 height 10
click at [29, 285] on div at bounding box center [29, 283] width 10 height 10
click at [711, 469] on img at bounding box center [717, 562] width 13 height 13
click at [31, 132] on div at bounding box center [29, 129] width 10 height 10
click at [29, 181] on div at bounding box center [29, 180] width 10 height 10
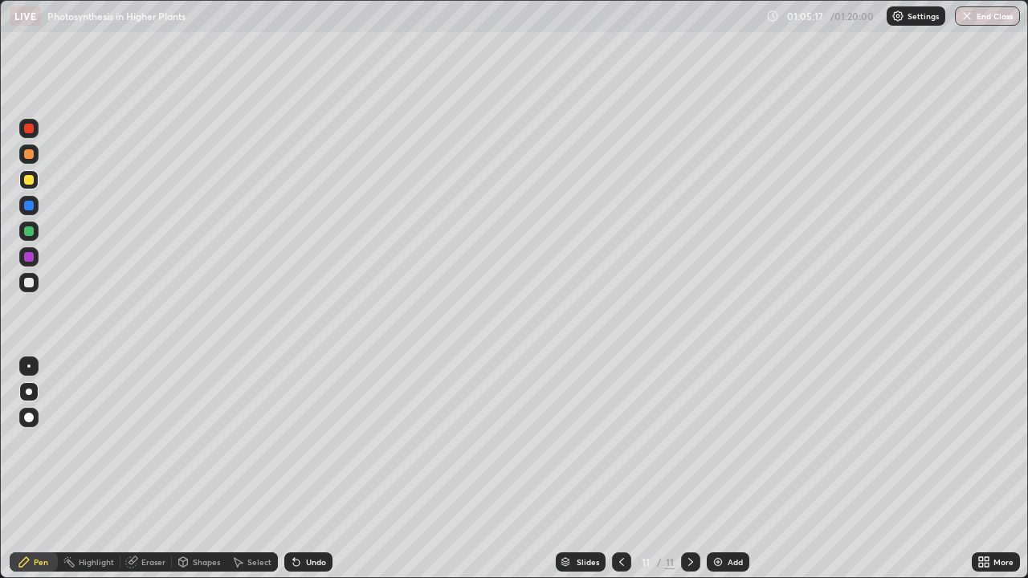
click at [615, 469] on icon at bounding box center [621, 562] width 13 height 13
click at [293, 469] on icon at bounding box center [296, 563] width 6 height 6
click at [294, 469] on icon at bounding box center [296, 563] width 6 height 6
click at [295, 469] on icon at bounding box center [296, 563] width 6 height 6
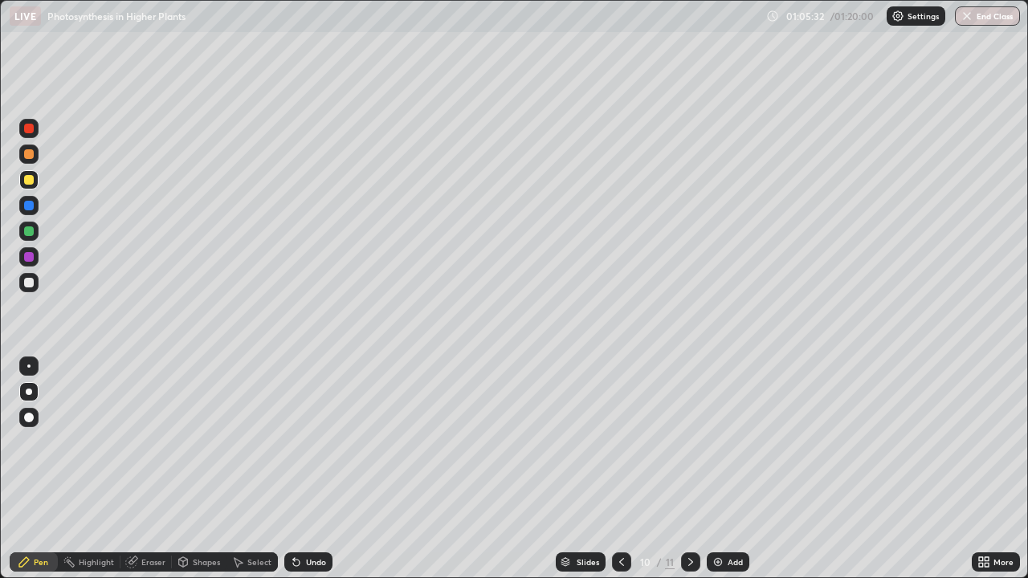
click at [295, 469] on icon at bounding box center [296, 563] width 6 height 6
click at [689, 469] on icon at bounding box center [690, 562] width 13 height 13
click at [620, 469] on icon at bounding box center [621, 562] width 13 height 13
click at [687, 469] on icon at bounding box center [690, 562] width 13 height 13
click at [311, 469] on div "Undo" at bounding box center [308, 561] width 48 height 19
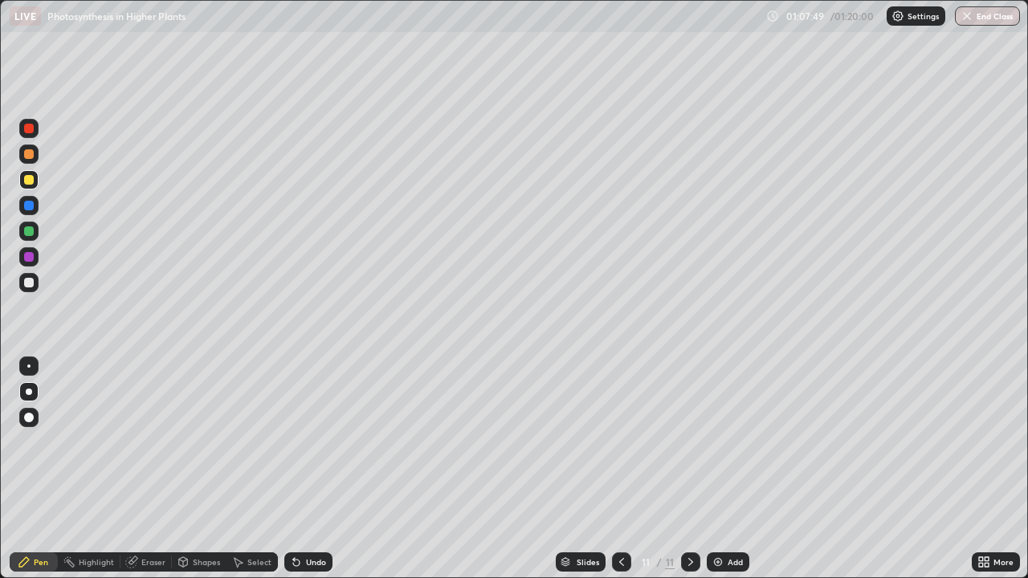
click at [30, 285] on div at bounding box center [29, 283] width 10 height 10
click at [28, 129] on div at bounding box center [29, 129] width 10 height 10
click at [27, 287] on div at bounding box center [29, 283] width 10 height 10
click at [29, 177] on div at bounding box center [29, 180] width 10 height 10
click at [31, 230] on div at bounding box center [29, 231] width 10 height 10
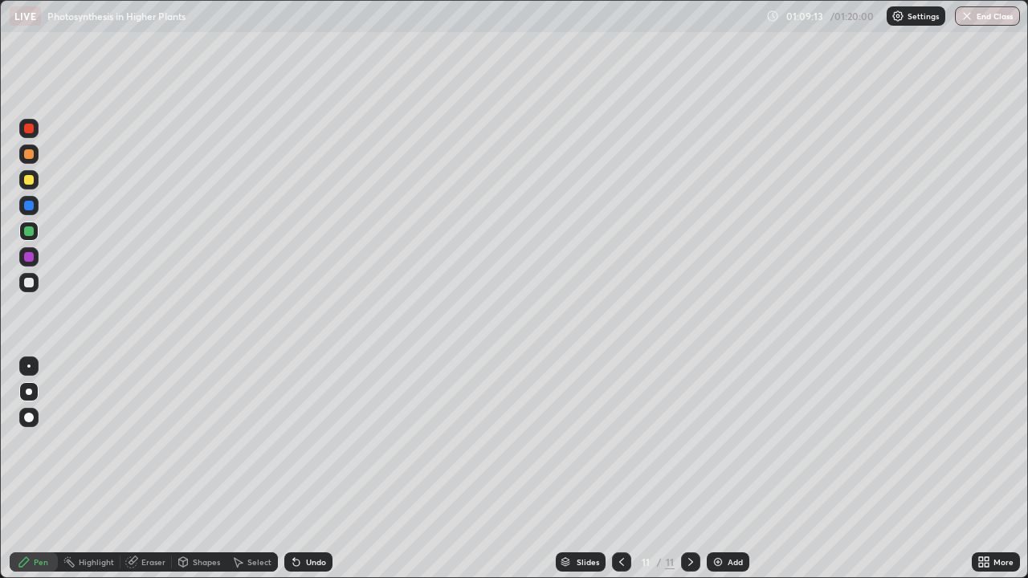
click at [38, 289] on div at bounding box center [28, 283] width 19 height 26
click at [714, 469] on img at bounding box center [717, 562] width 13 height 13
click at [33, 135] on div at bounding box center [28, 128] width 19 height 19
click at [29, 181] on div at bounding box center [29, 180] width 10 height 10
click at [621, 469] on icon at bounding box center [621, 562] width 5 height 8
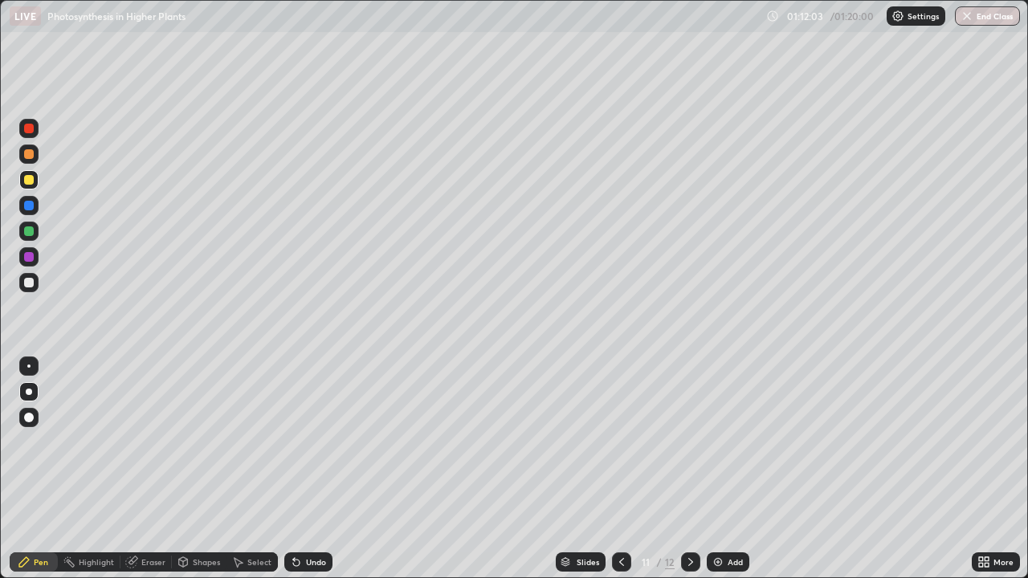
click at [234, 469] on div "Select" at bounding box center [251, 562] width 51 height 32
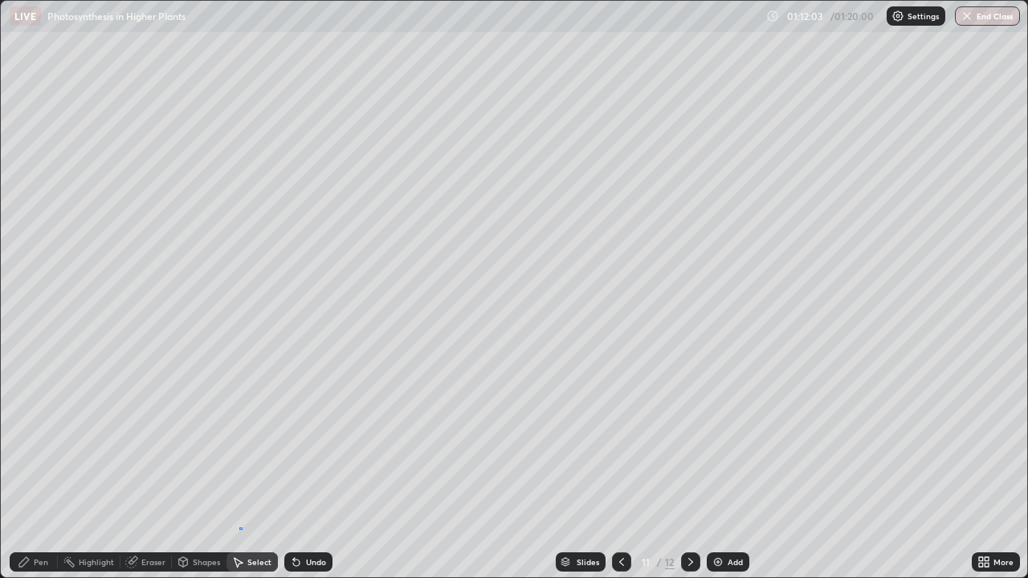
click at [238, 469] on div "0 ° Undo Copy Duplicate Duplicate to new slide Delete" at bounding box center [514, 289] width 1026 height 577
click at [251, 469] on div "0 ° Undo Copy Duplicate Duplicate to new slide Delete" at bounding box center [514, 289] width 1026 height 577
click at [38, 469] on div "Pen" at bounding box center [41, 562] width 14 height 8
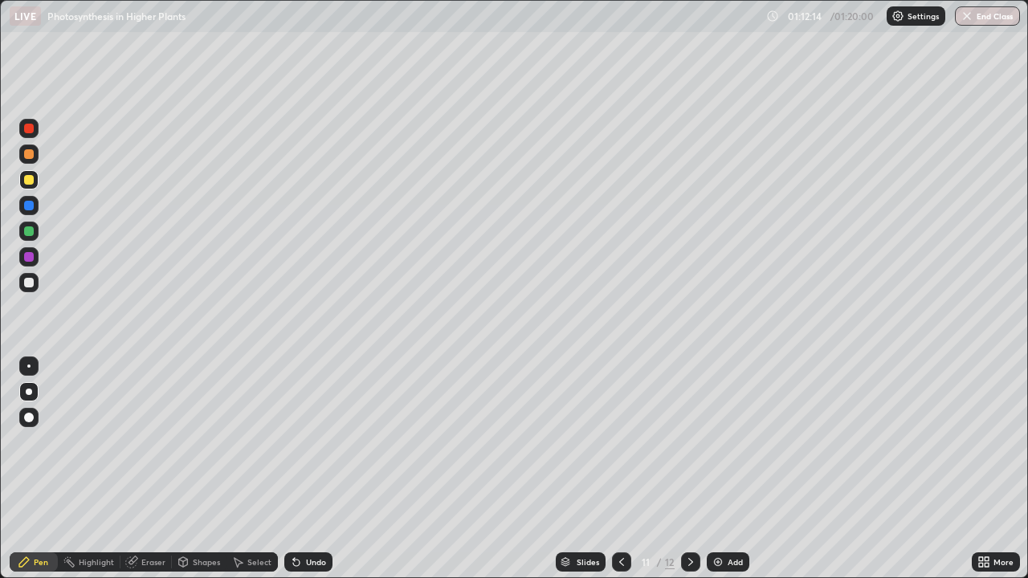
click at [682, 469] on div at bounding box center [690, 561] width 19 height 19
click at [965, 19] on img "button" at bounding box center [966, 16] width 13 height 13
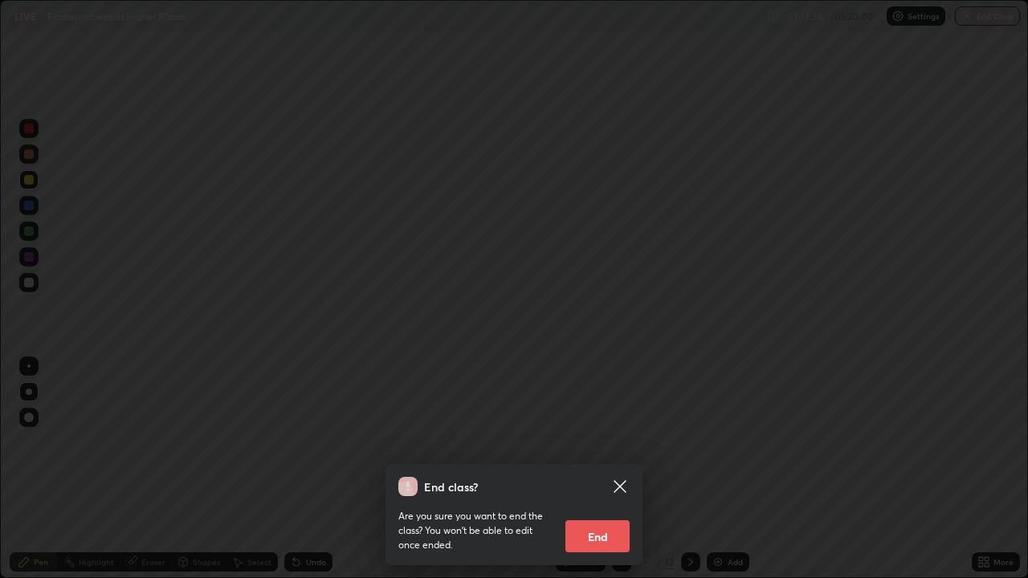
click at [592, 469] on button "End" at bounding box center [597, 536] width 64 height 32
